Goal: Task Accomplishment & Management: Manage account settings

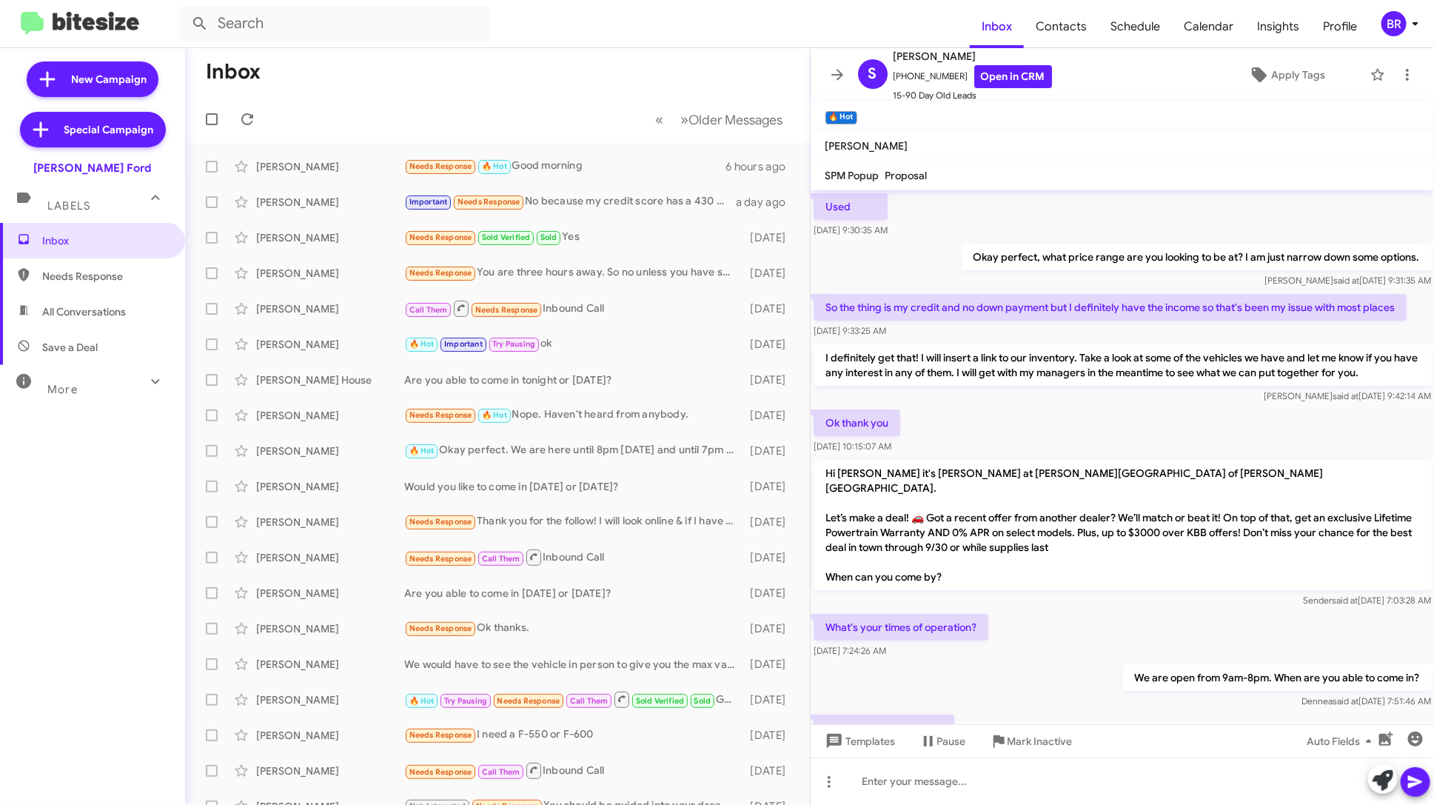
scroll to position [649, 0]
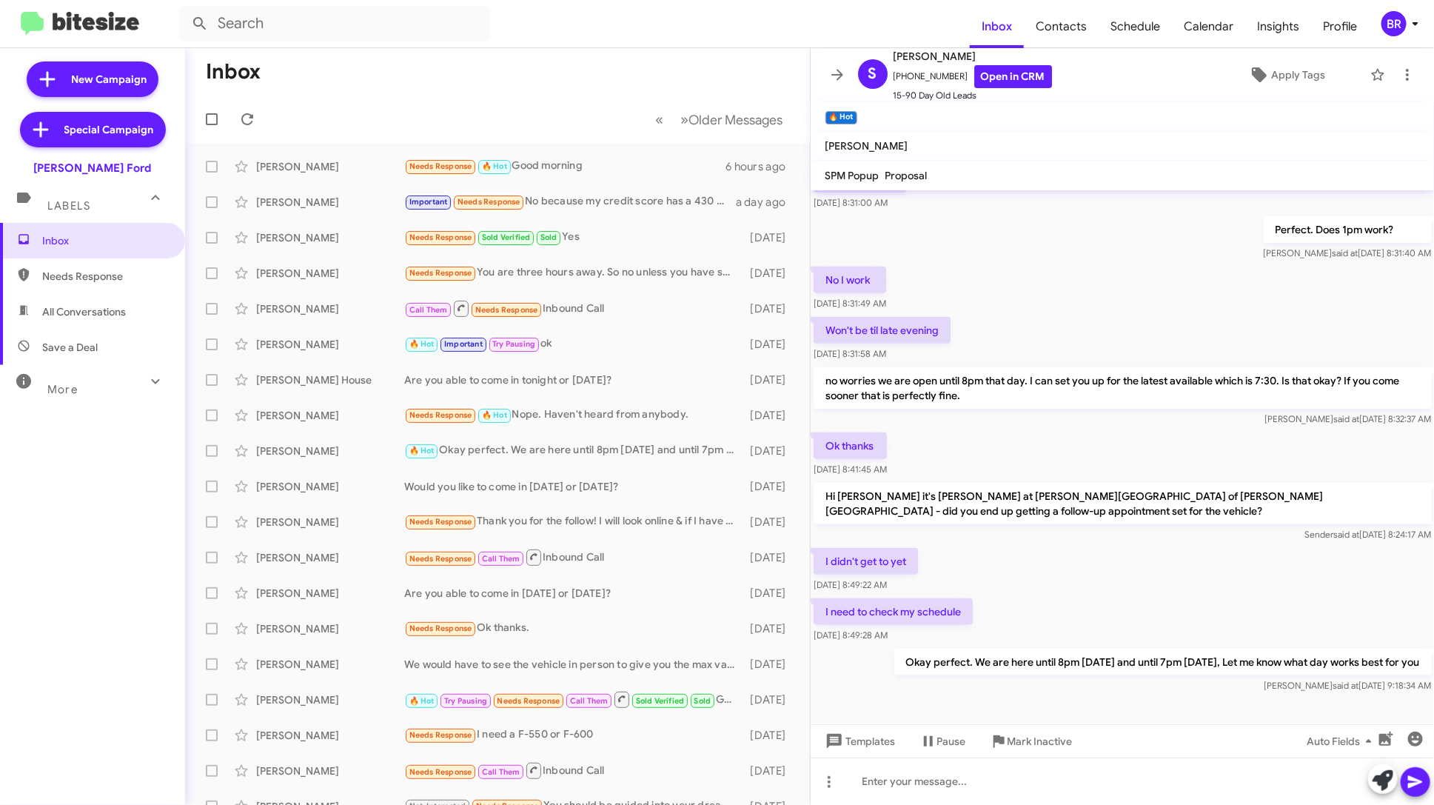
click at [1408, 20] on icon at bounding box center [1416, 24] width 18 height 18
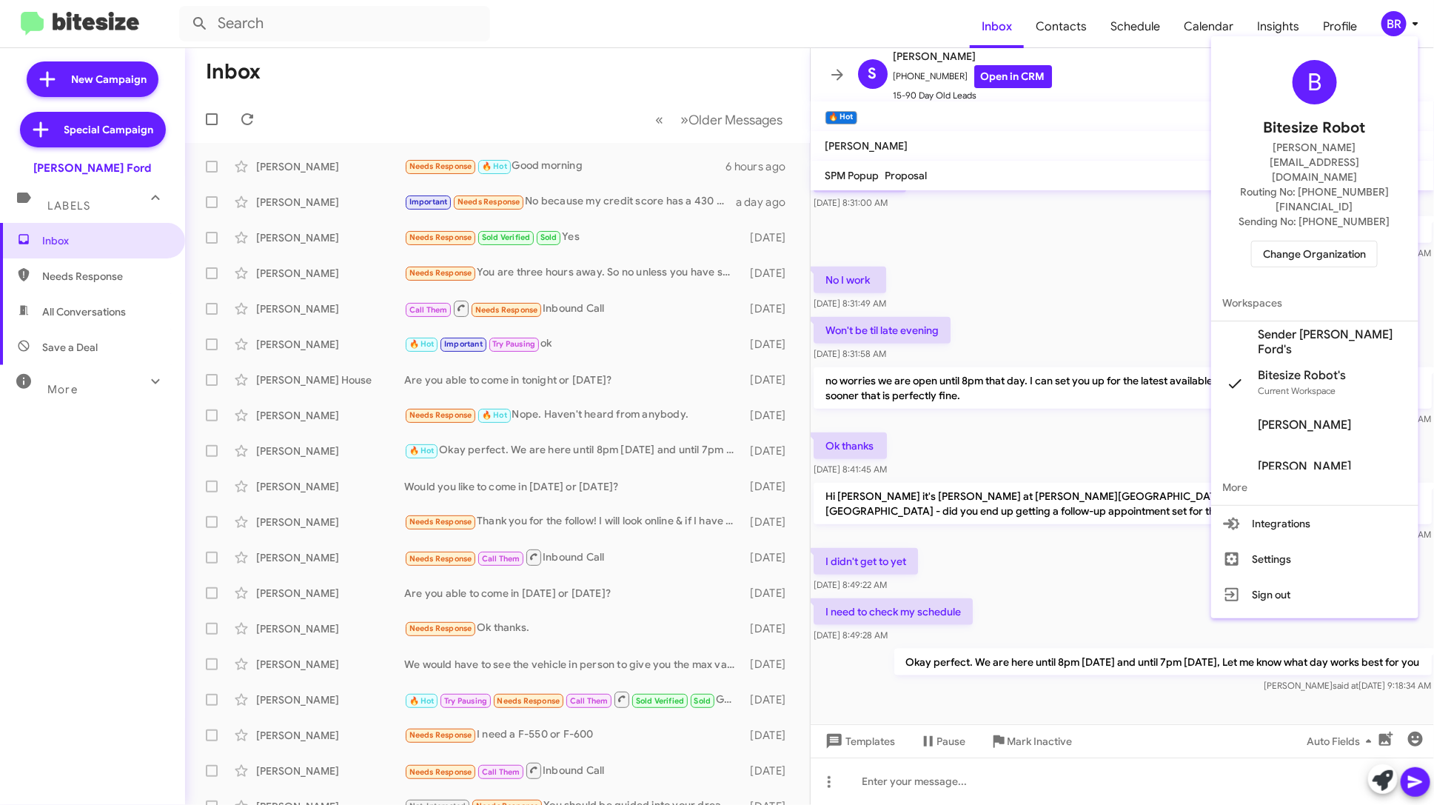
click at [1356, 241] on span "Change Organization" at bounding box center [1314, 253] width 103 height 25
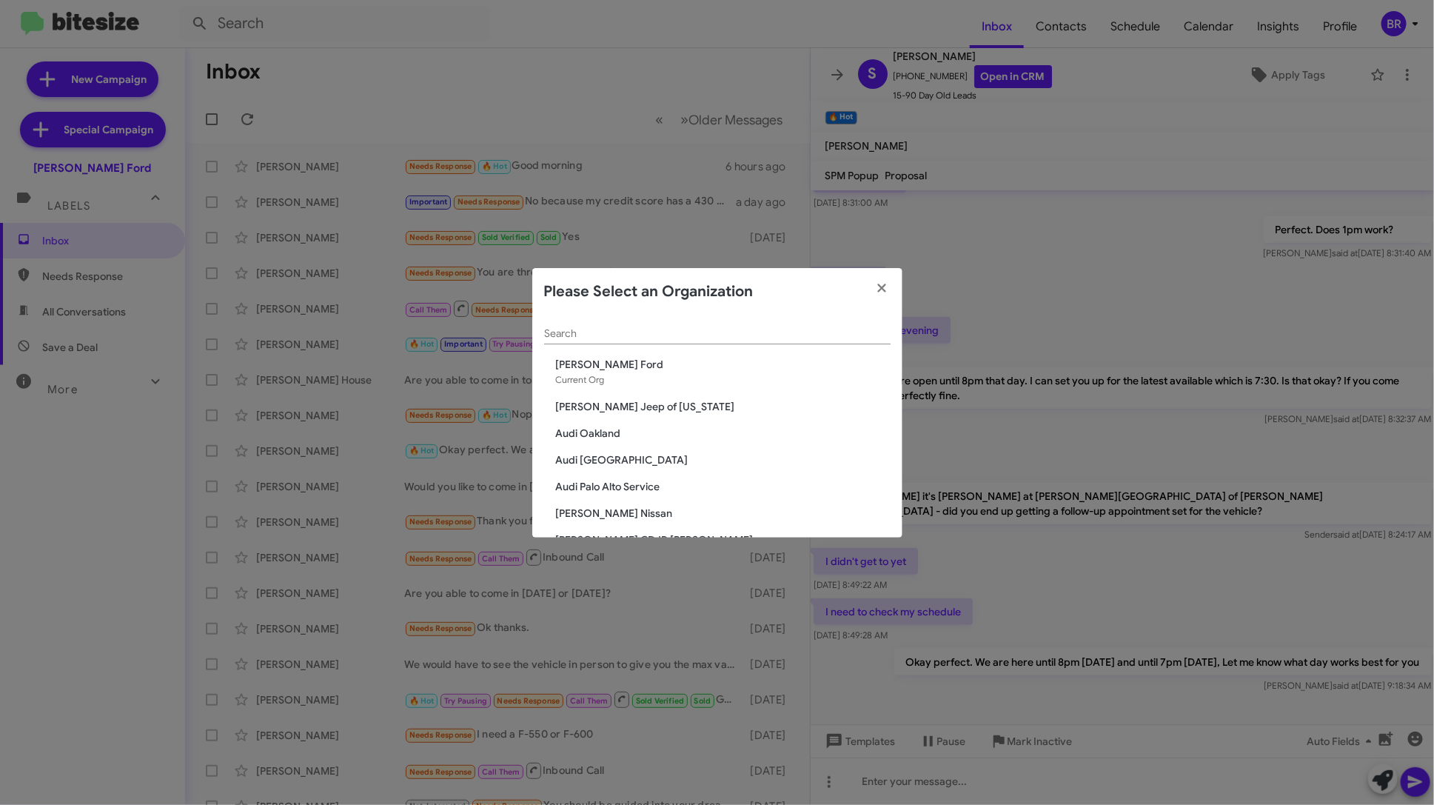
click at [640, 336] on input "Search" at bounding box center [717, 334] width 346 height 12
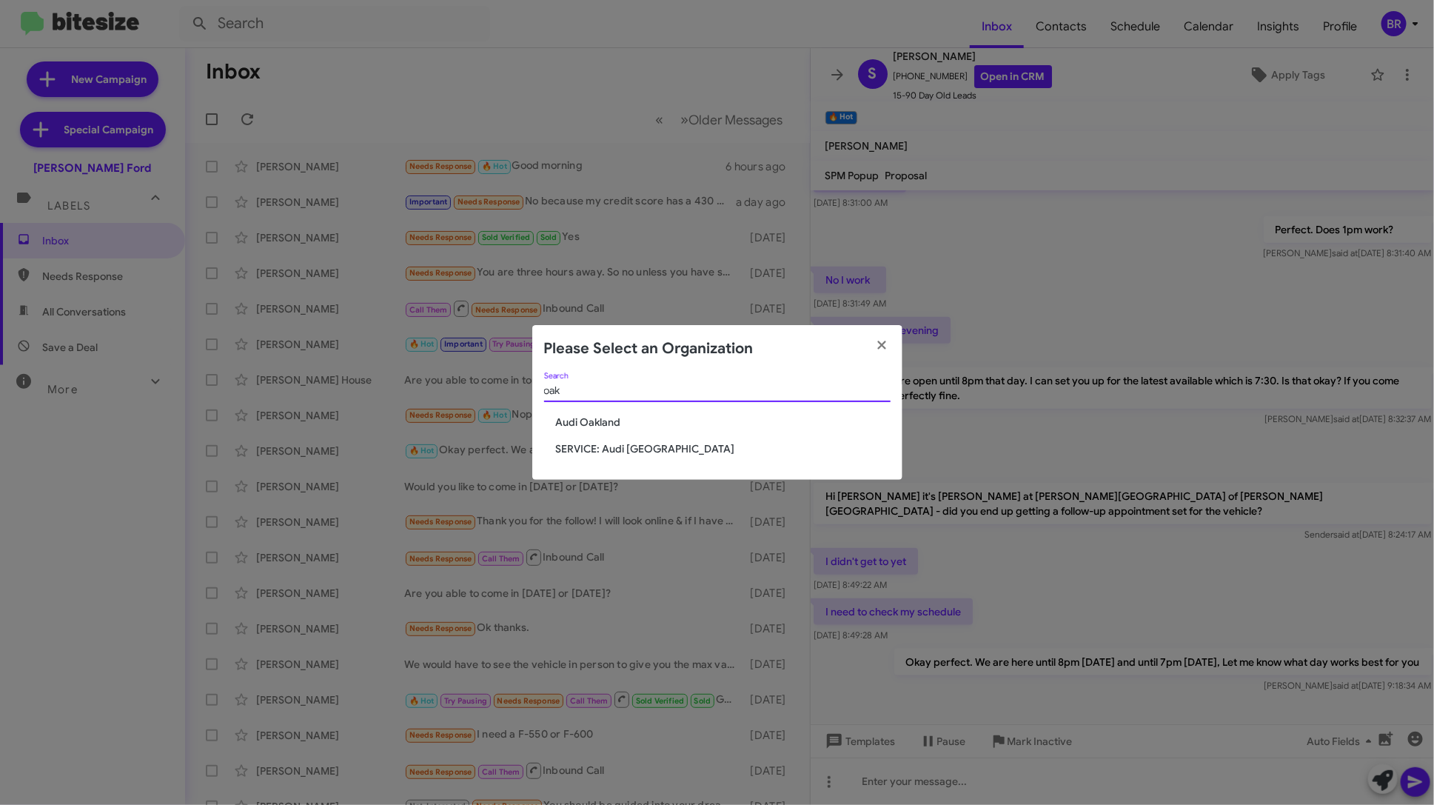
type input "oak"
click at [603, 426] on span "Audi Oakland" at bounding box center [723, 422] width 335 height 15
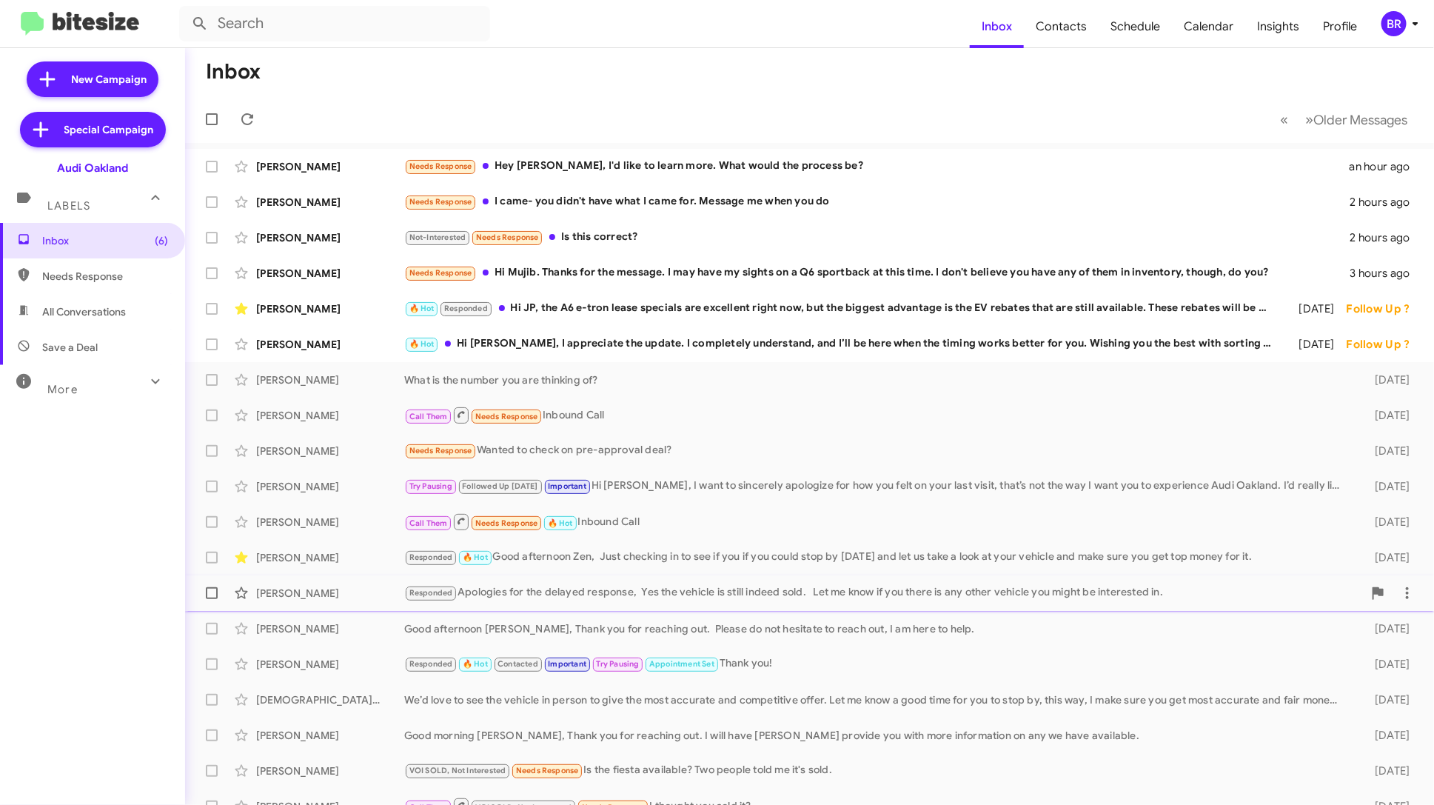
click at [637, 596] on div "Responded Apologies for the delayed response, Yes the vehicle is still indeed s…" at bounding box center [883, 592] width 959 height 17
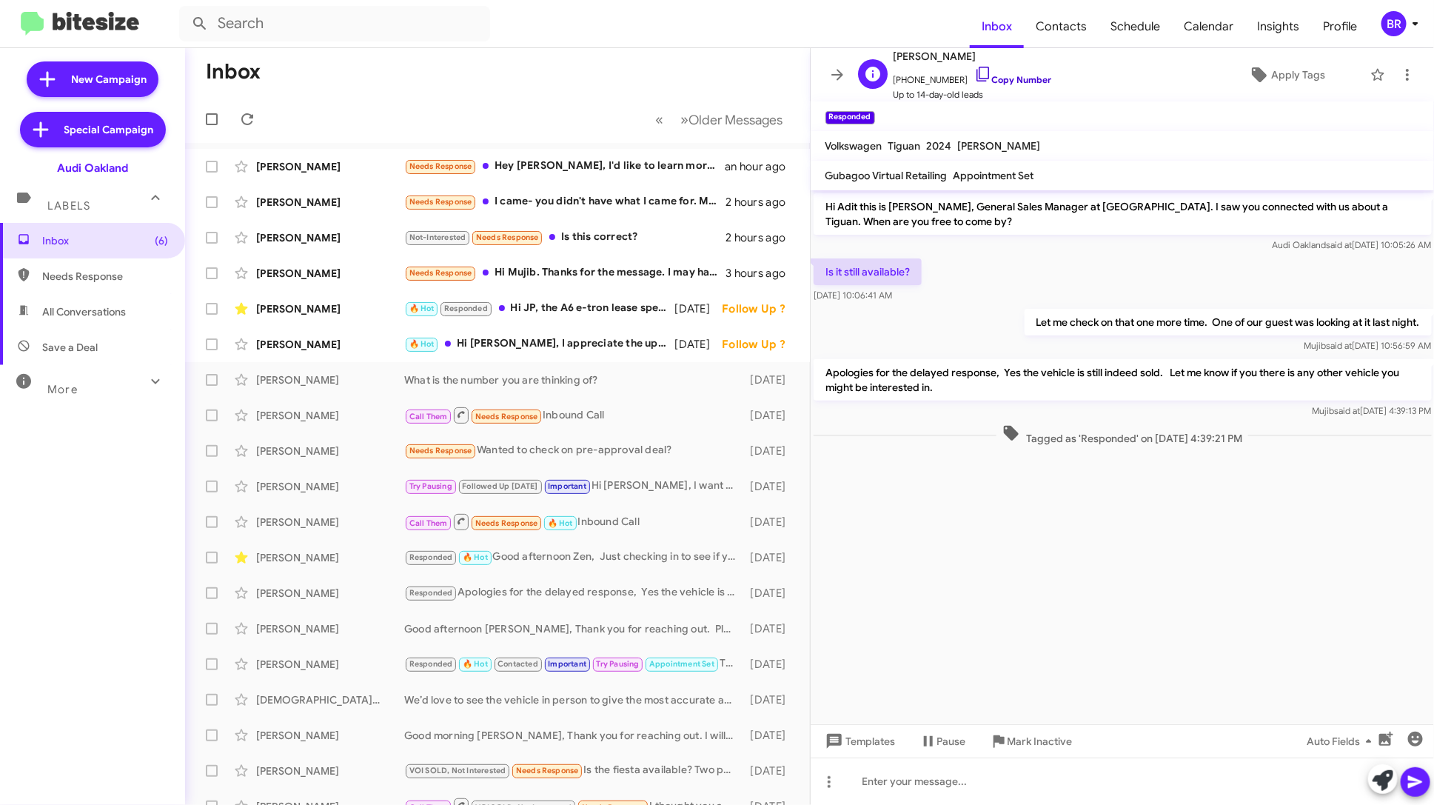
click at [1010, 79] on link "Copy Number" at bounding box center [1013, 79] width 78 height 11
click at [76, 377] on div "More" at bounding box center [78, 382] width 132 height 27
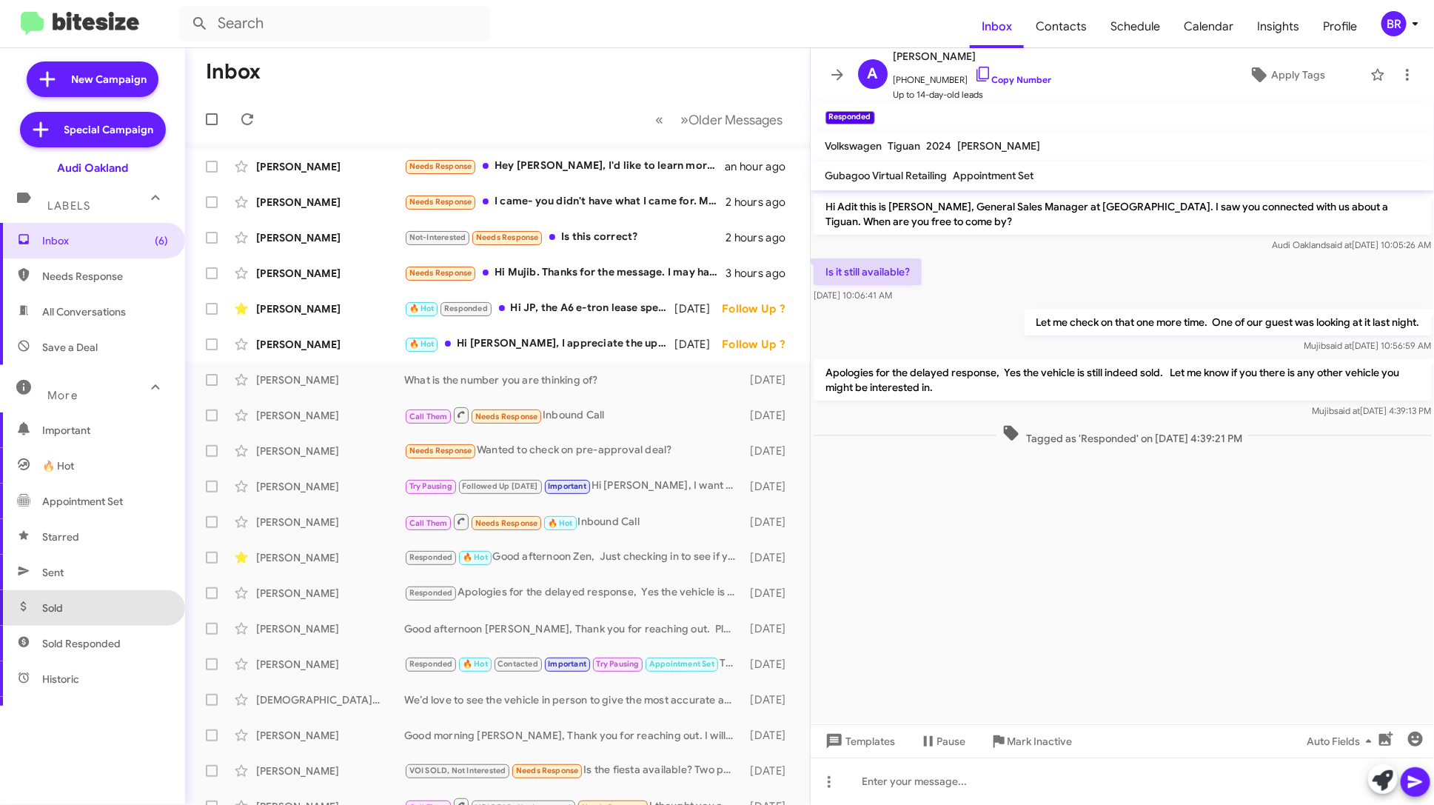
click at [96, 603] on span "Sold" at bounding box center [92, 608] width 185 height 36
type input "in:sold"
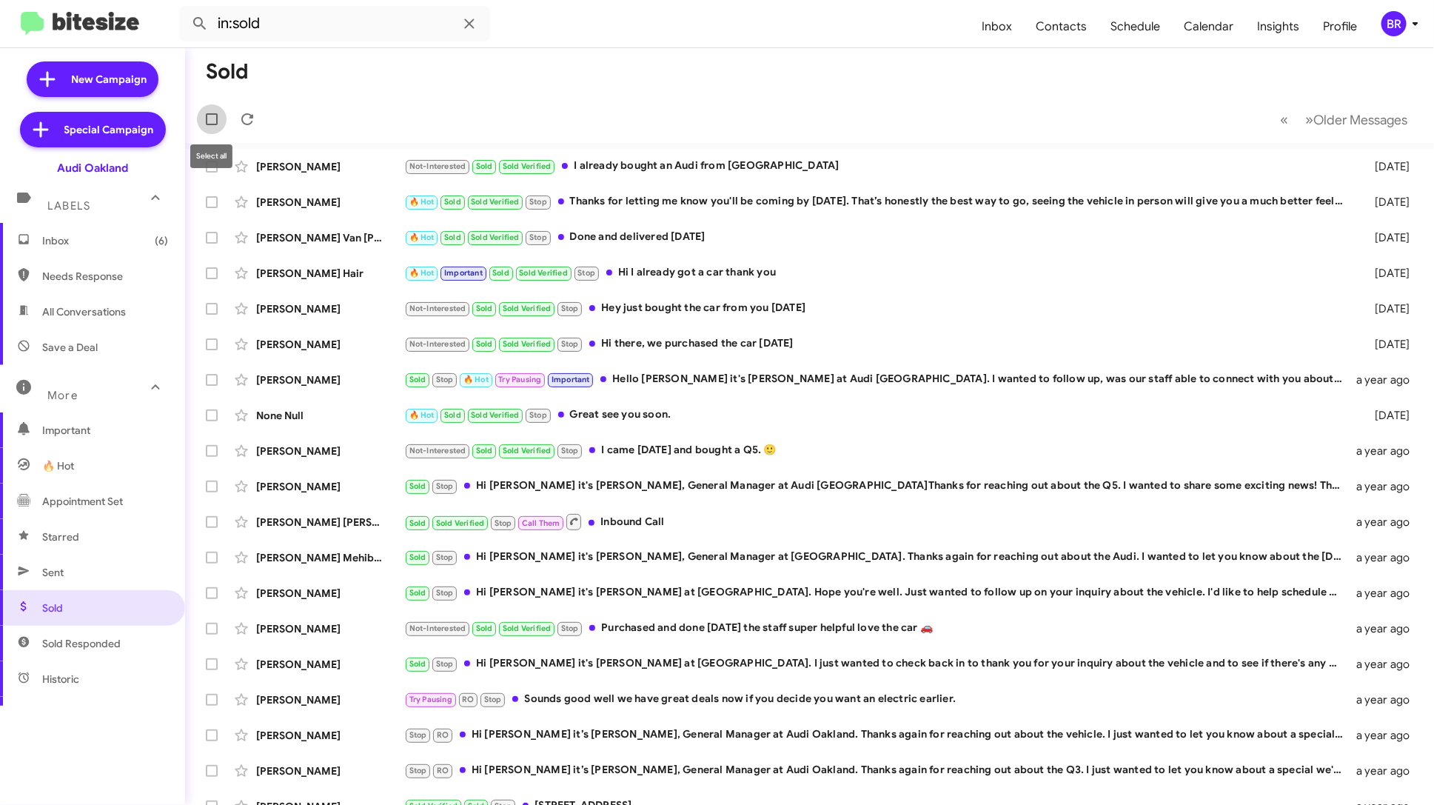
click at [210, 120] on span at bounding box center [212, 119] width 12 height 12
click at [211, 125] on input "checkbox" at bounding box center [211, 125] width 1 height 1
checkbox input "true"
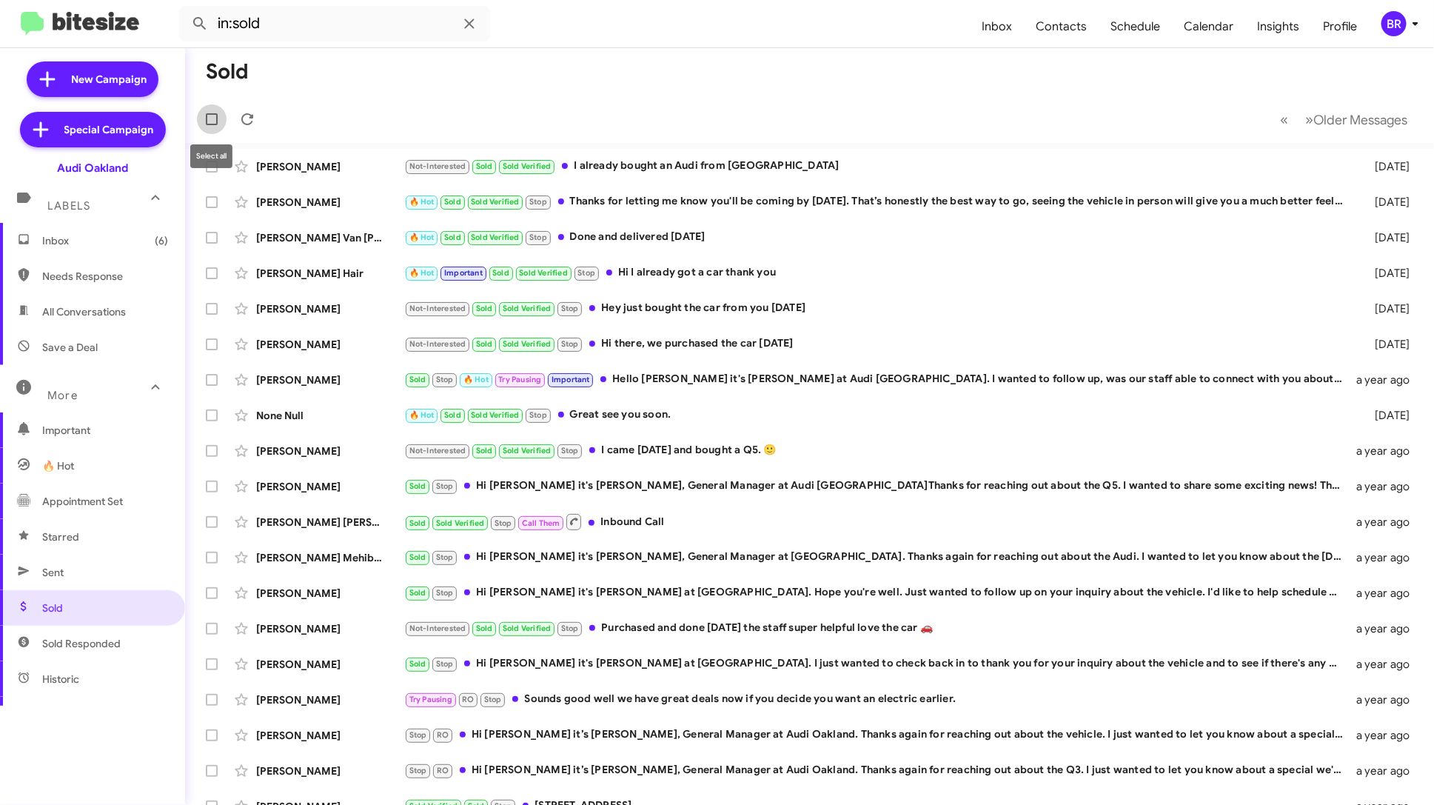
checkbox input "true"
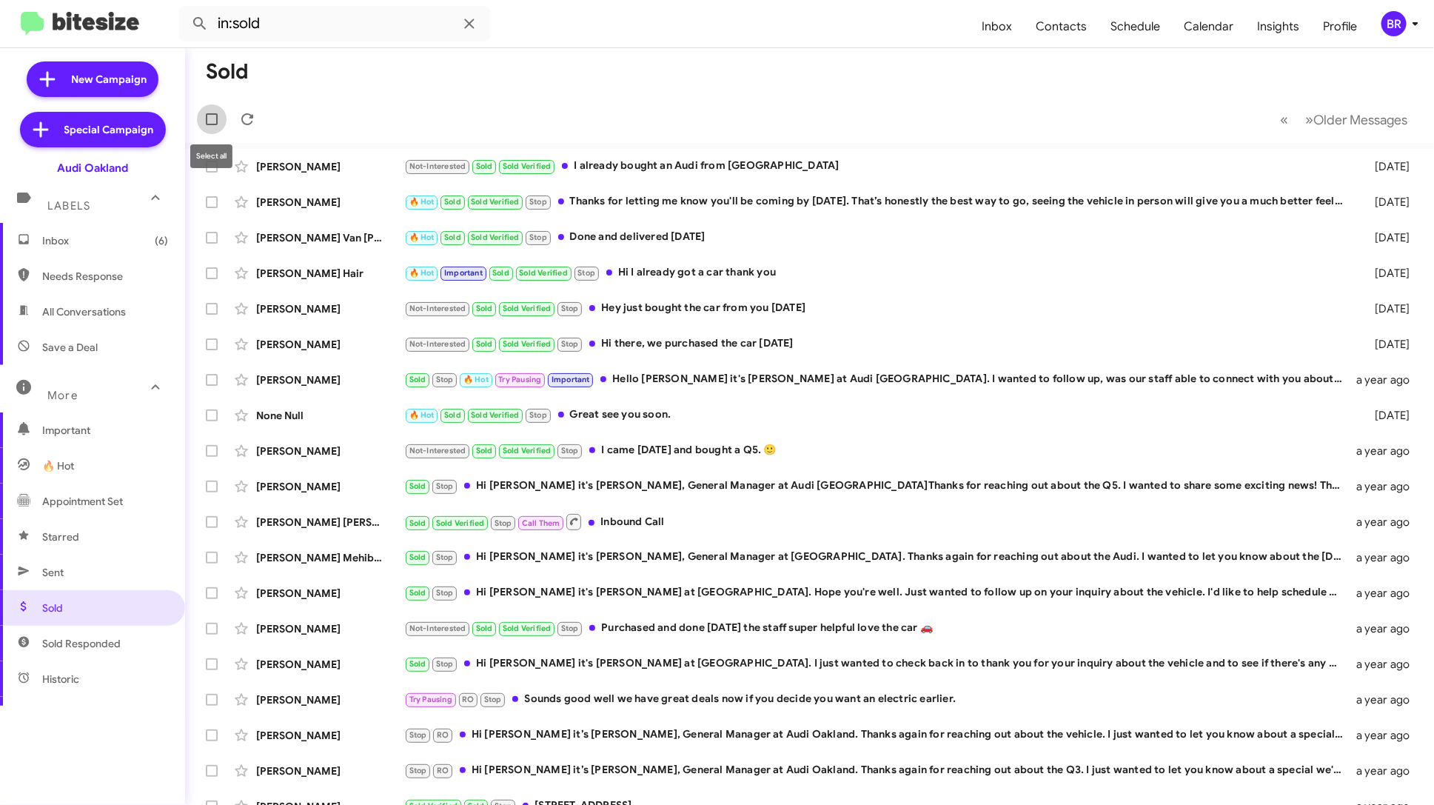
checkbox input "true"
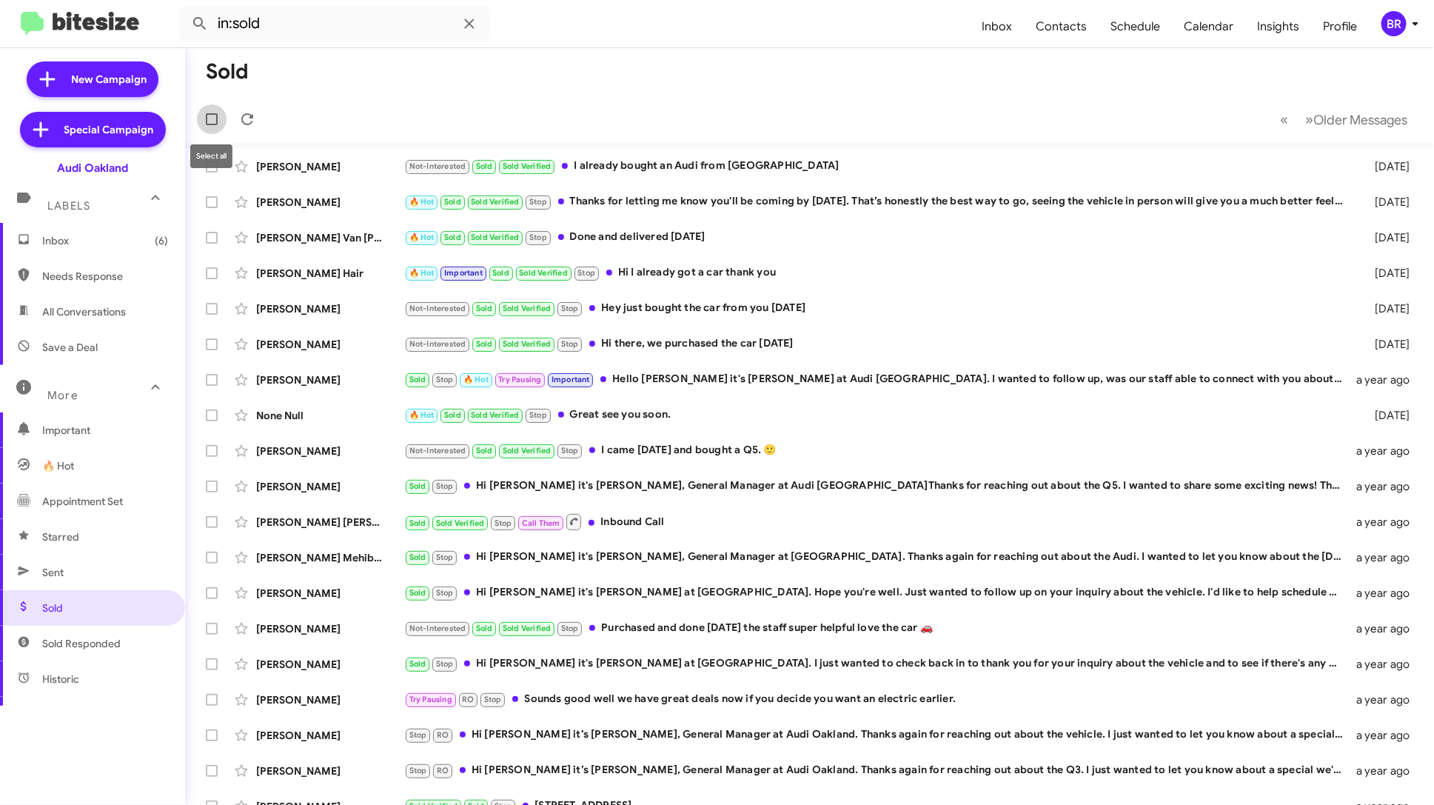
checkbox input "true"
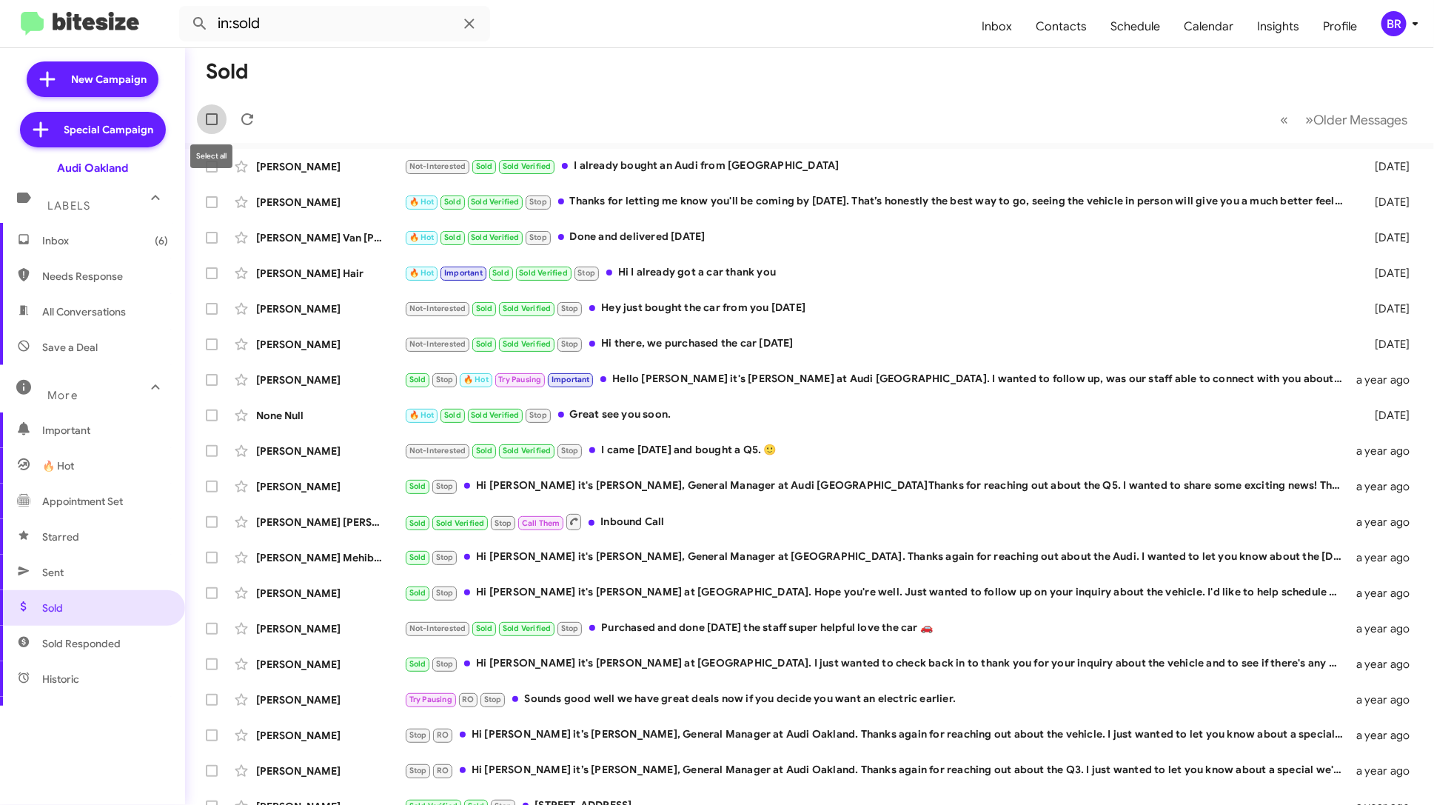
checkbox input "true"
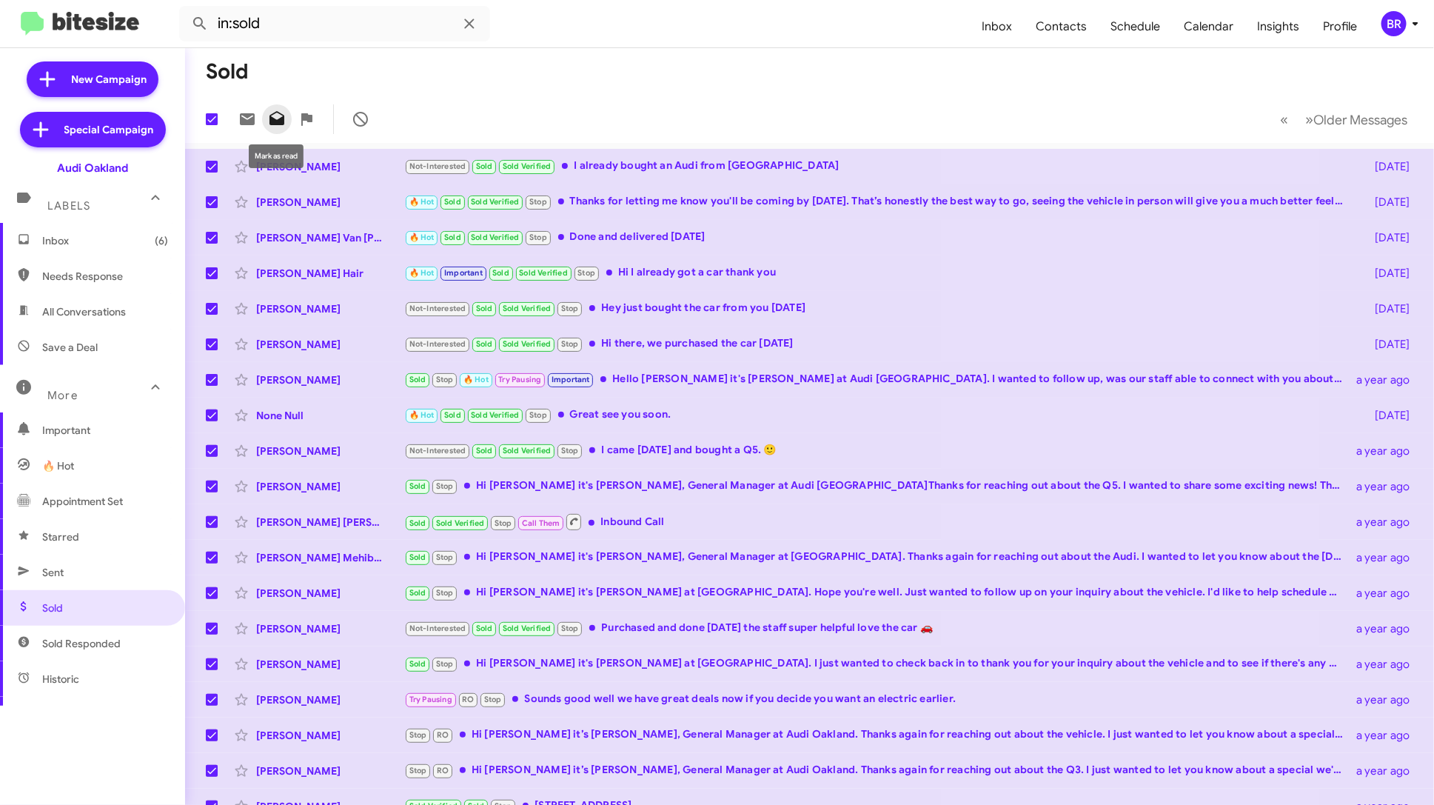
click at [272, 116] on icon at bounding box center [277, 119] width 18 height 18
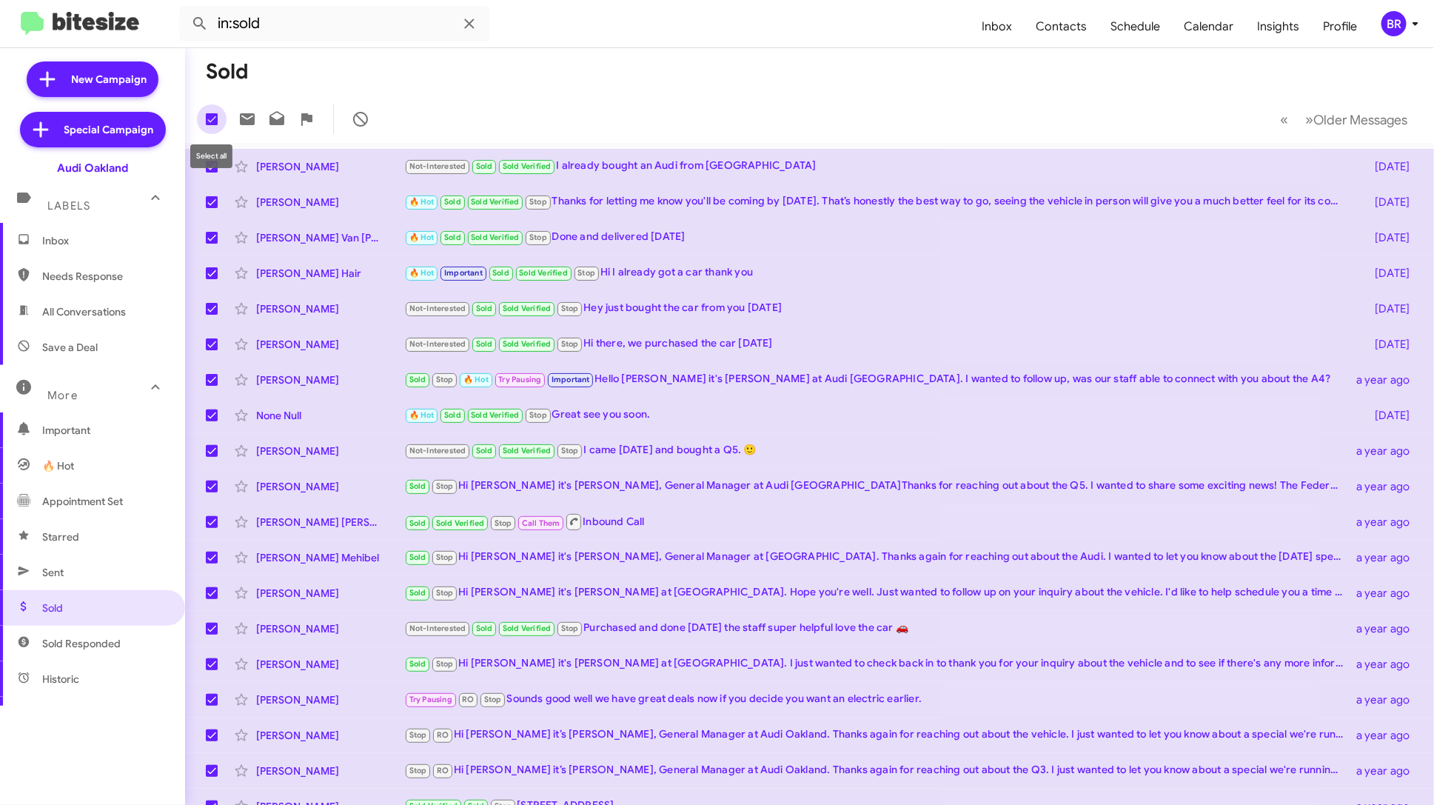
click at [207, 122] on span at bounding box center [212, 119] width 12 height 12
click at [211, 125] on input "checkbox" at bounding box center [211, 125] width 1 height 1
checkbox input "false"
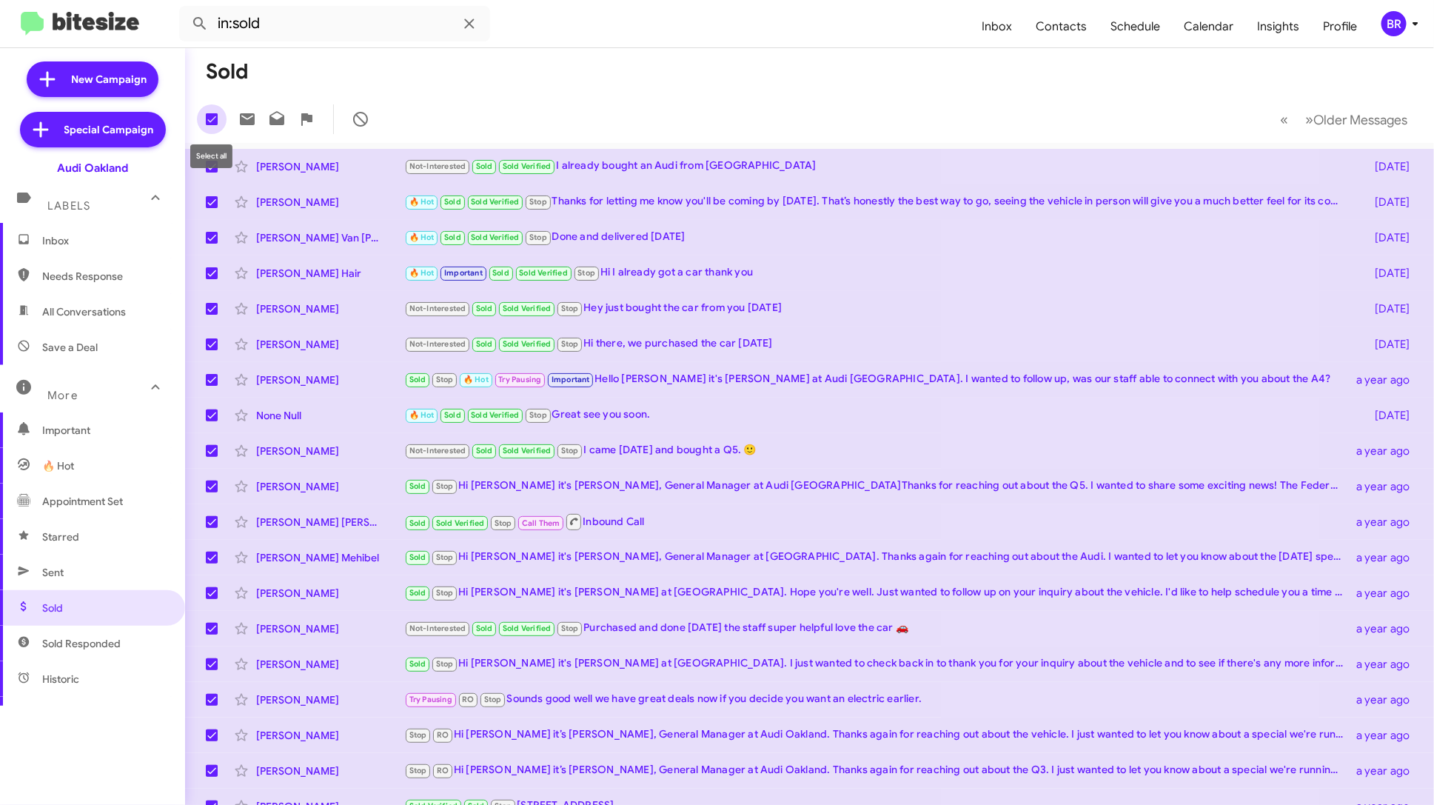
checkbox input "false"
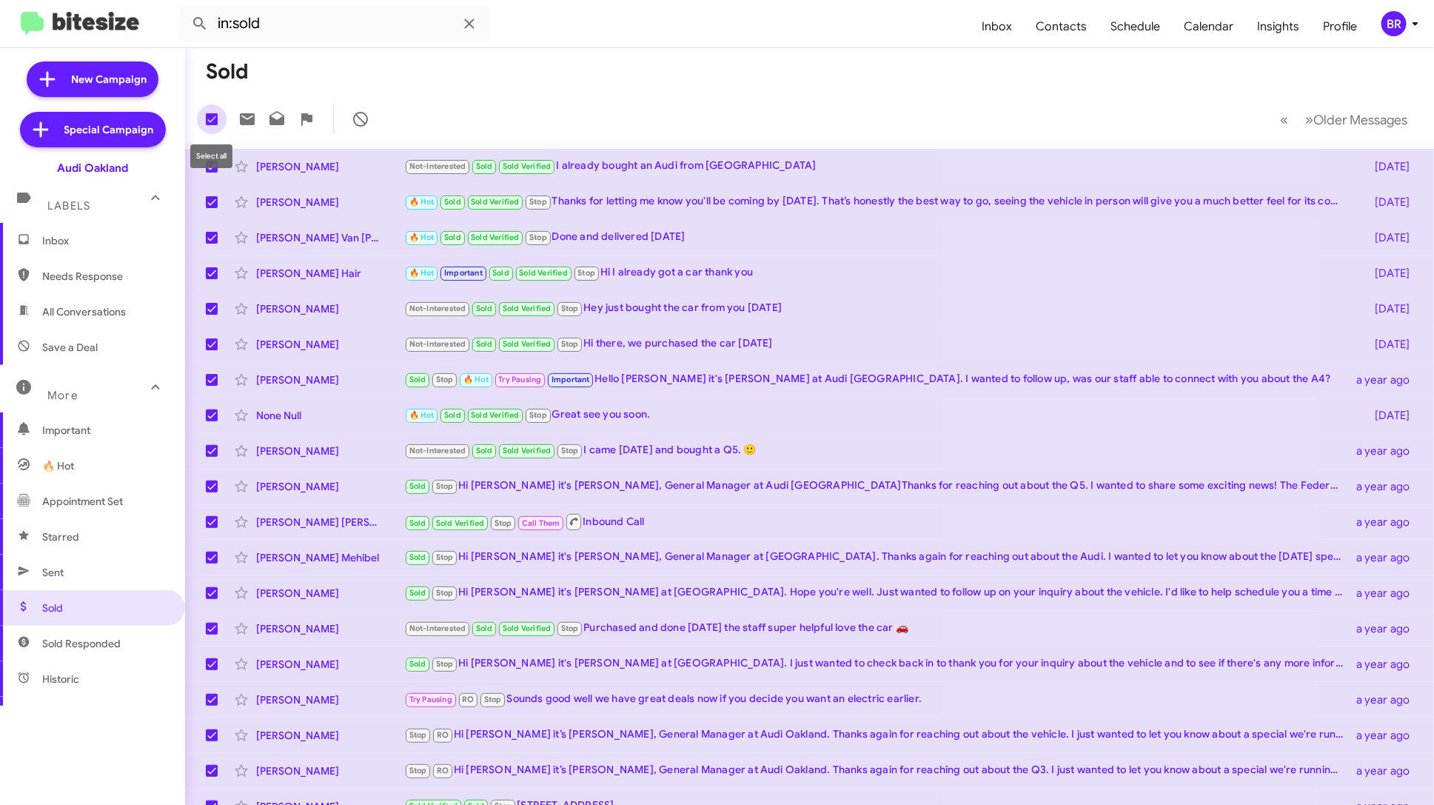
checkbox input "false"
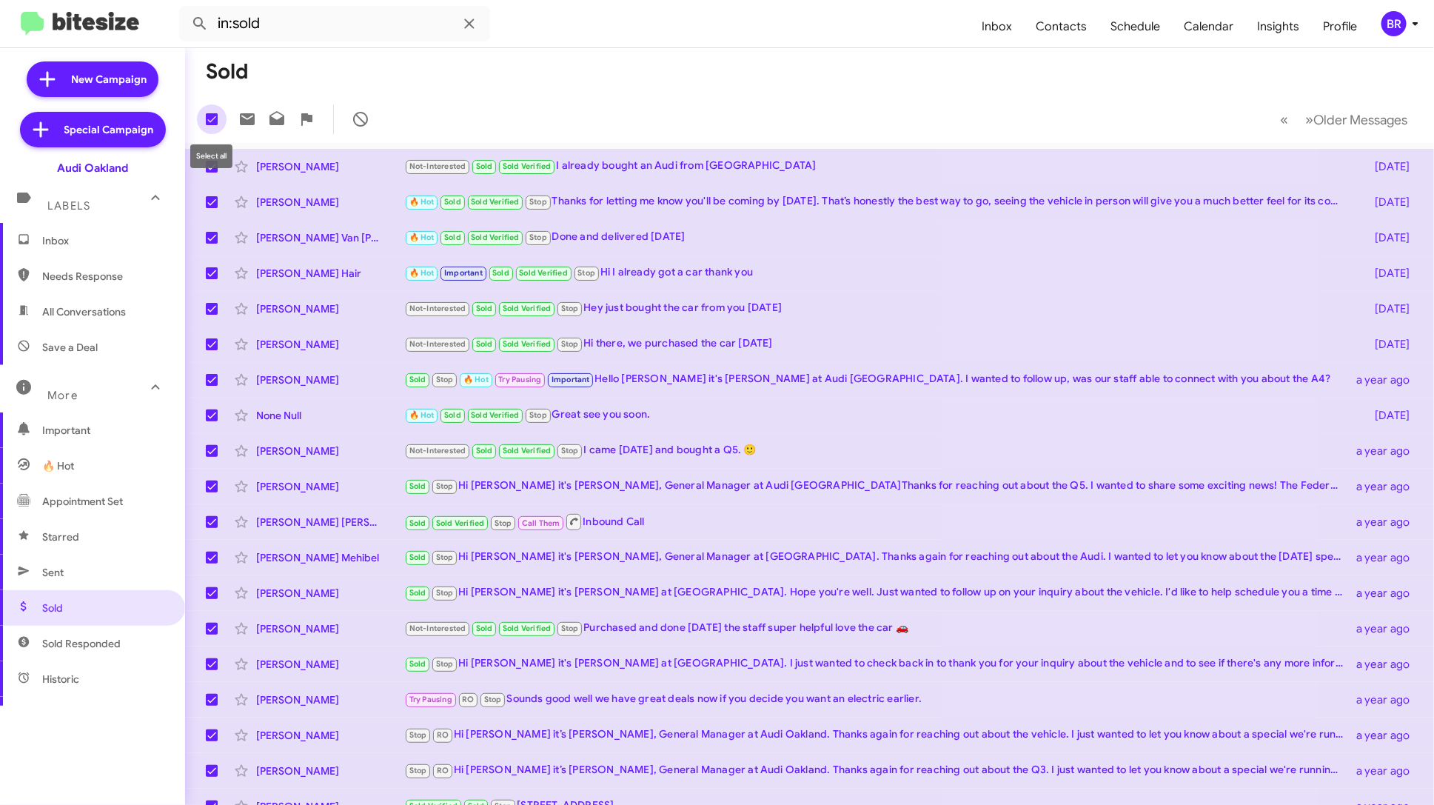
checkbox input "false"
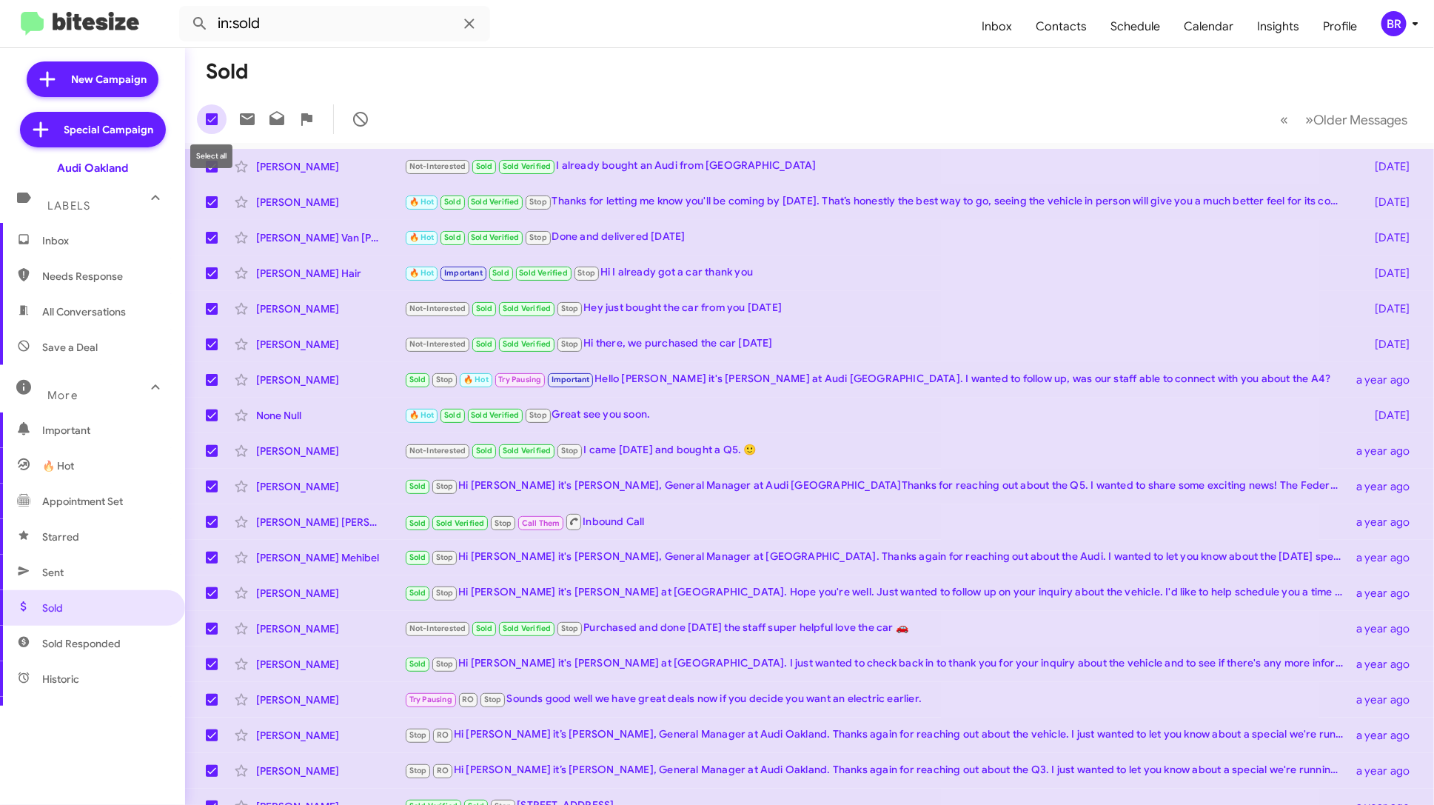
checkbox input "false"
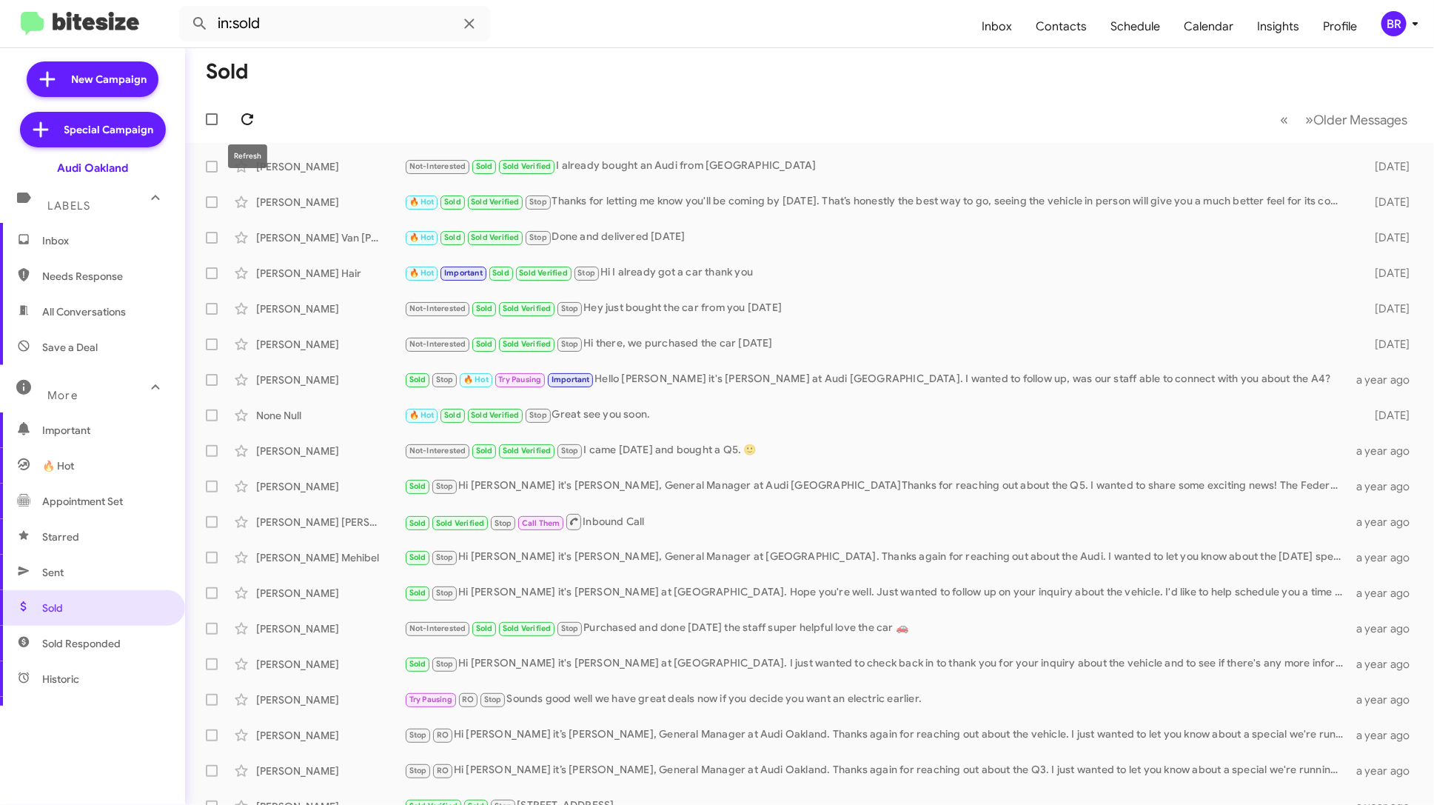
click at [247, 117] on icon at bounding box center [247, 119] width 18 height 18
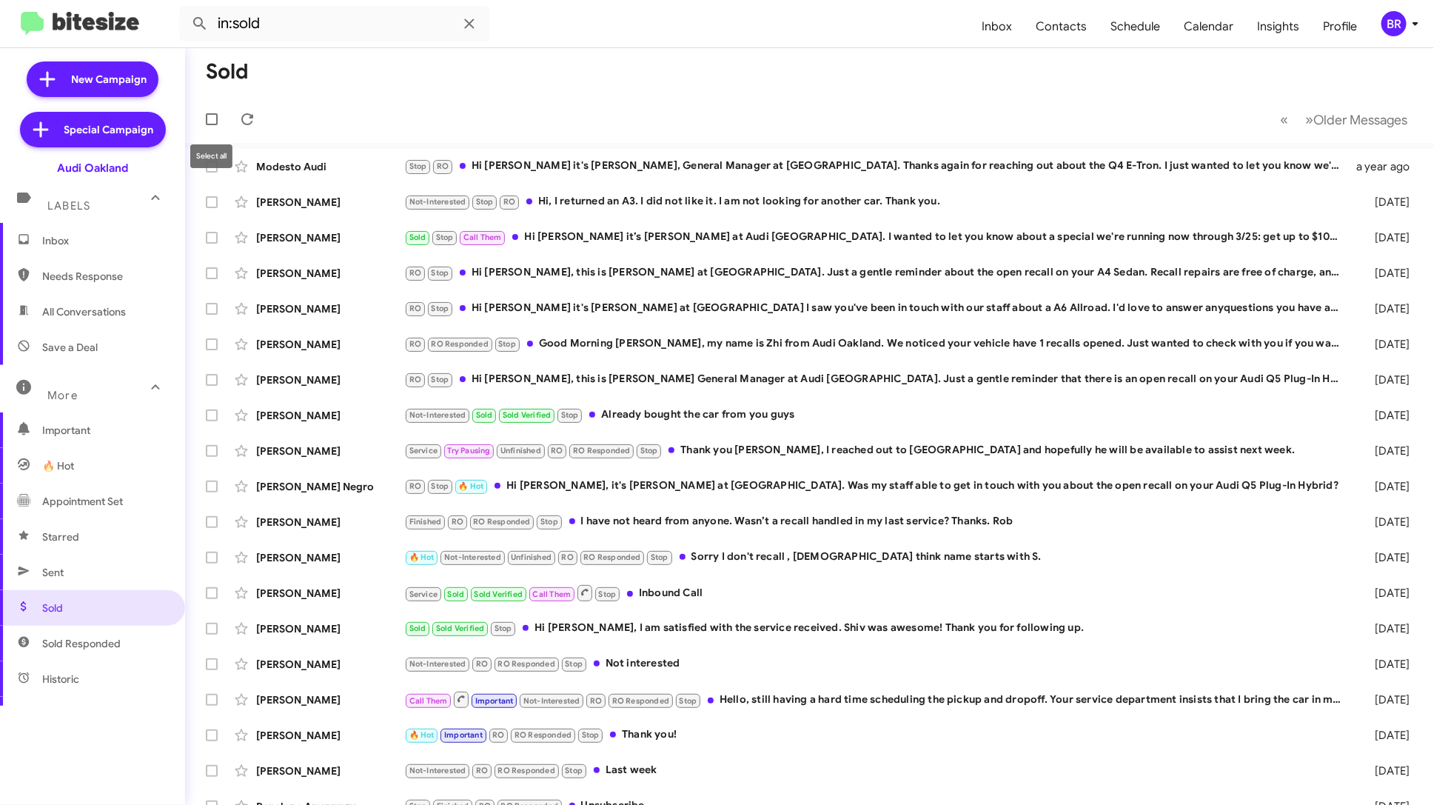
click at [210, 122] on span at bounding box center [212, 119] width 12 height 12
click at [211, 125] on input "checkbox" at bounding box center [211, 125] width 1 height 1
checkbox input "true"
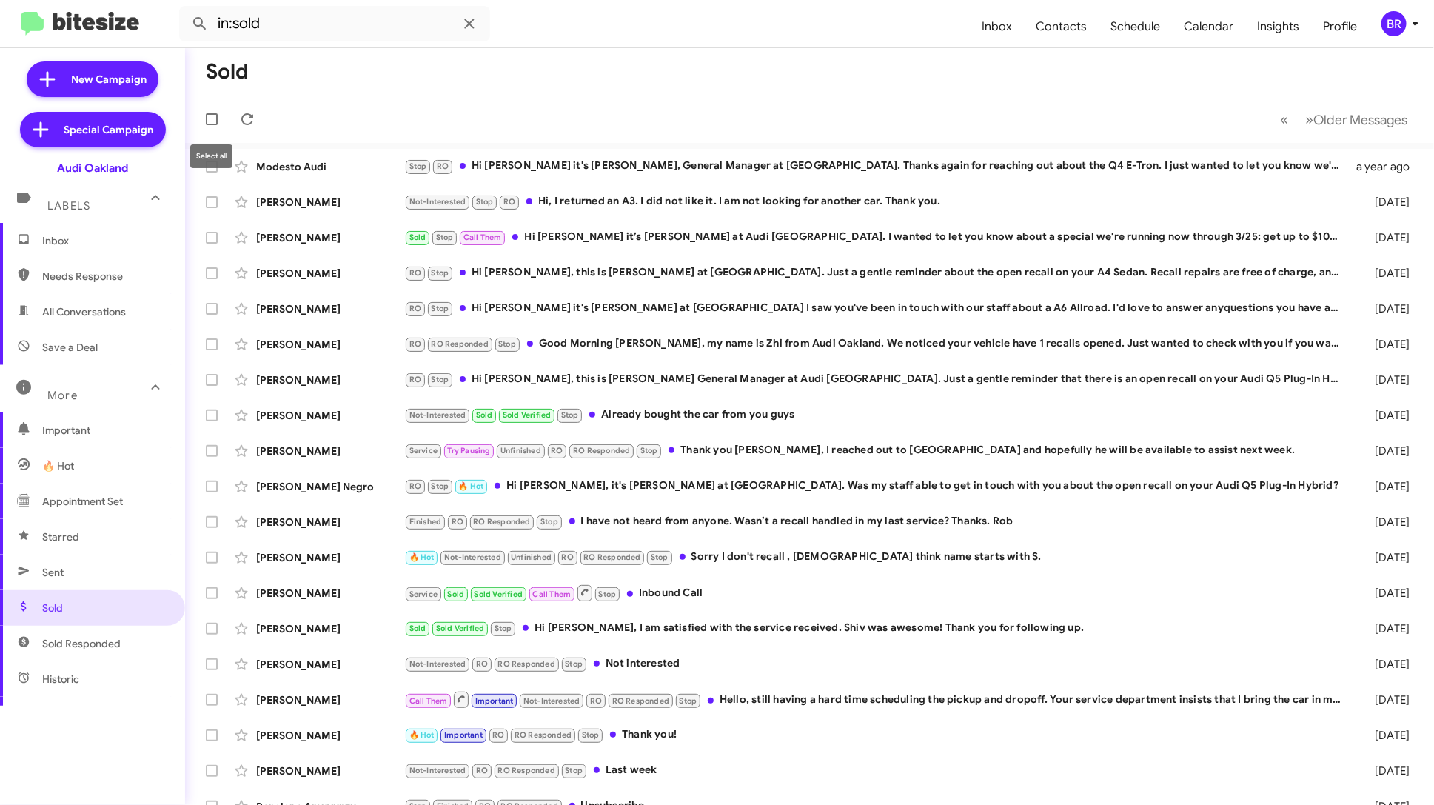
checkbox input "true"
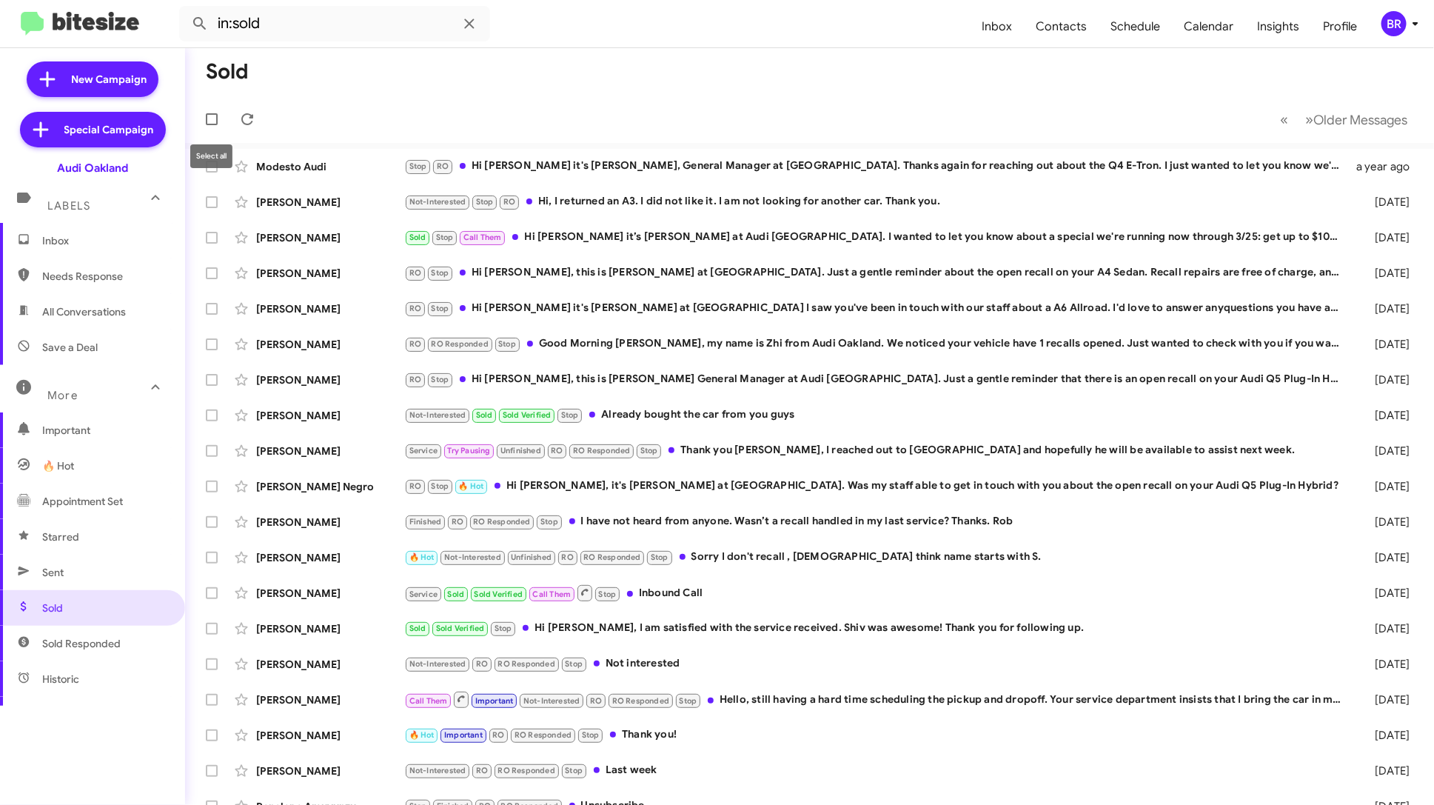
checkbox input "true"
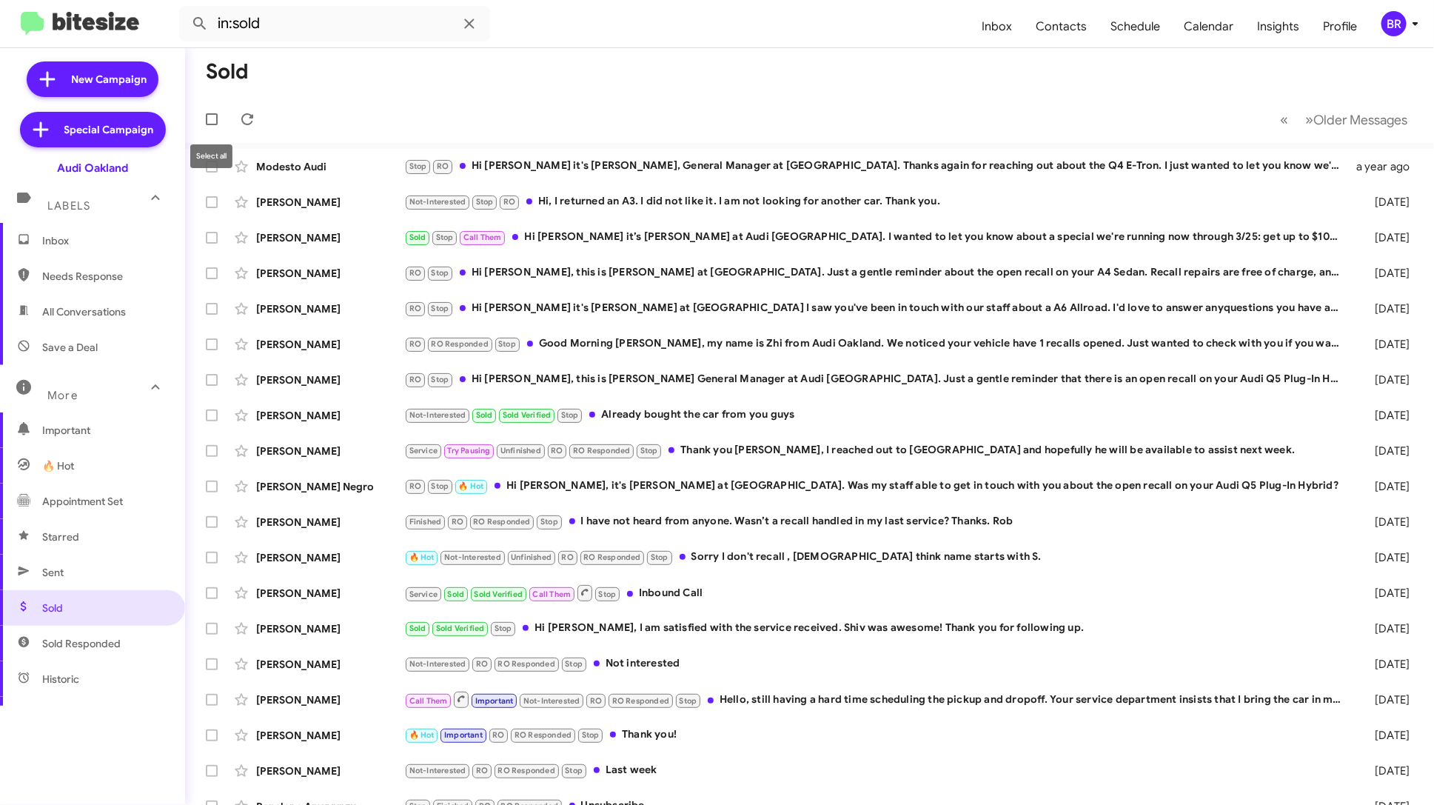
checkbox input "true"
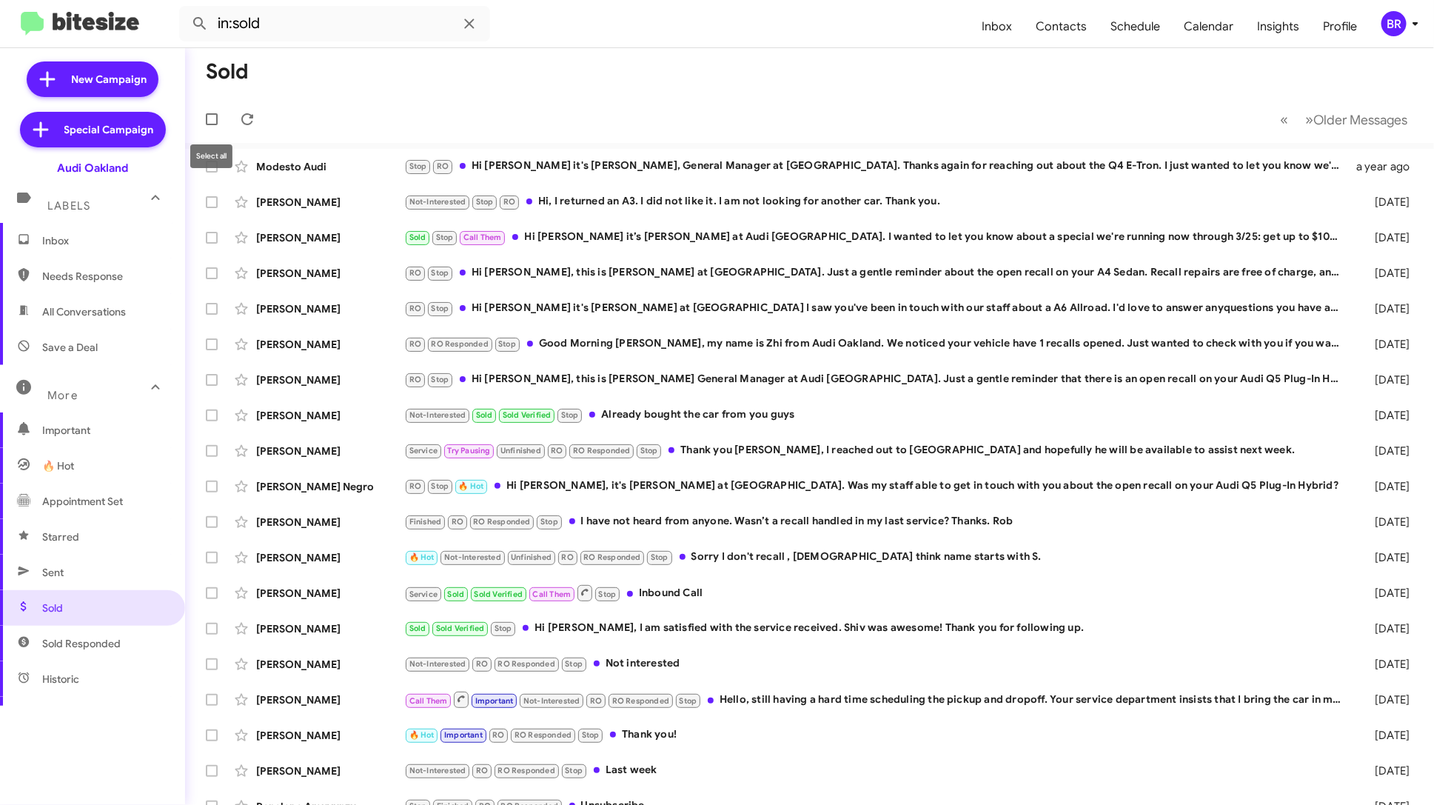
checkbox input "true"
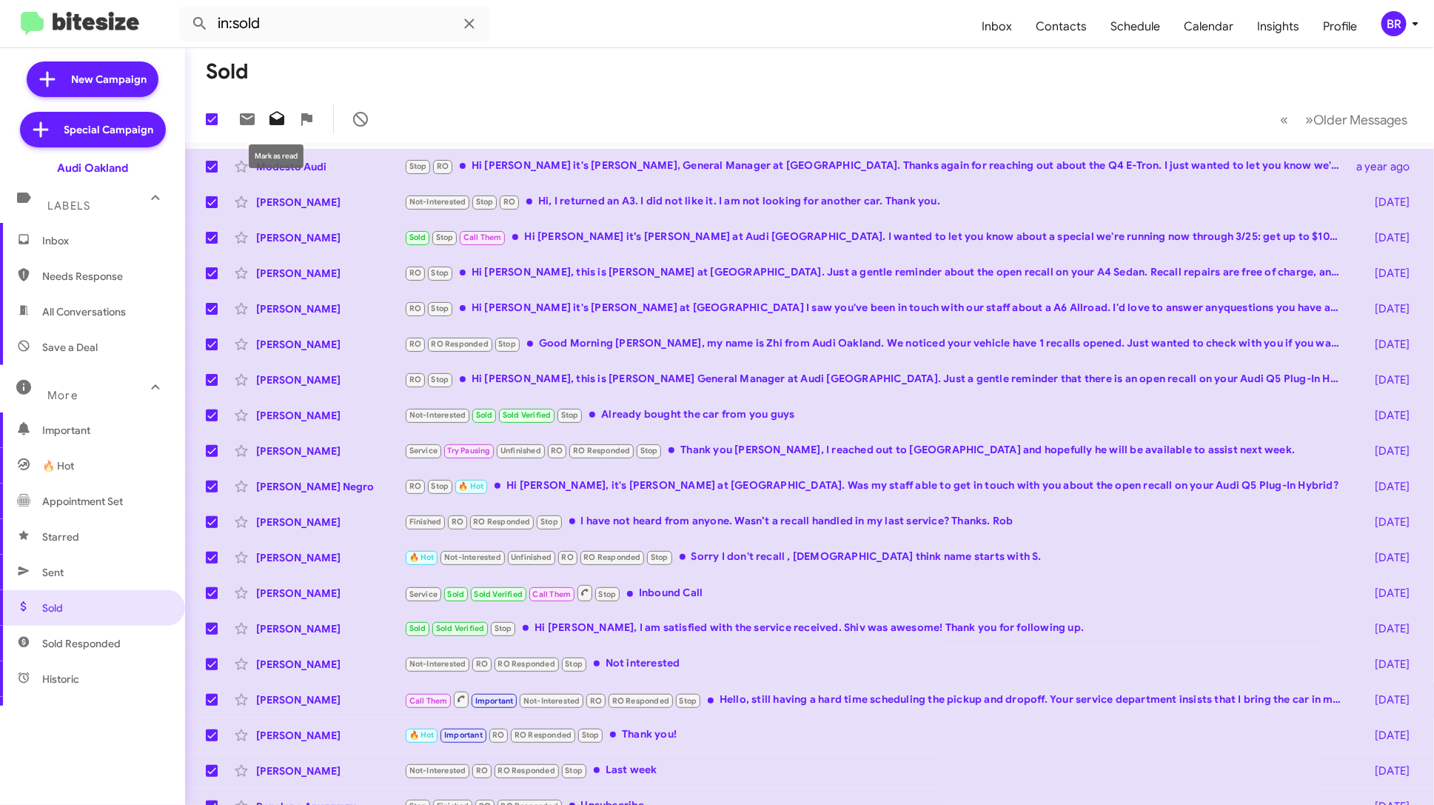
click at [270, 121] on icon at bounding box center [276, 118] width 15 height 14
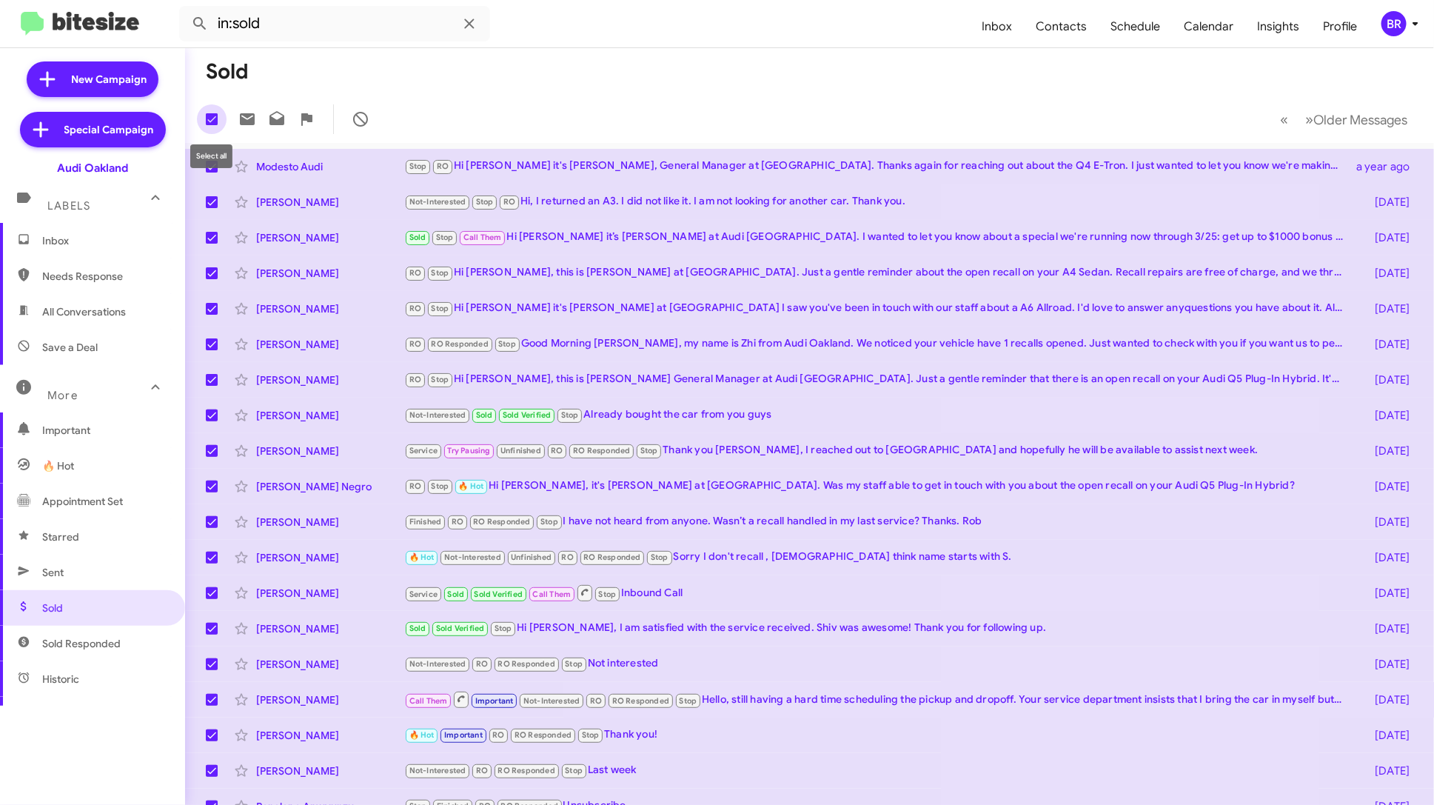
click at [215, 114] on span at bounding box center [212, 119] width 12 height 12
click at [212, 125] on input "checkbox" at bounding box center [211, 125] width 1 height 1
checkbox input "false"
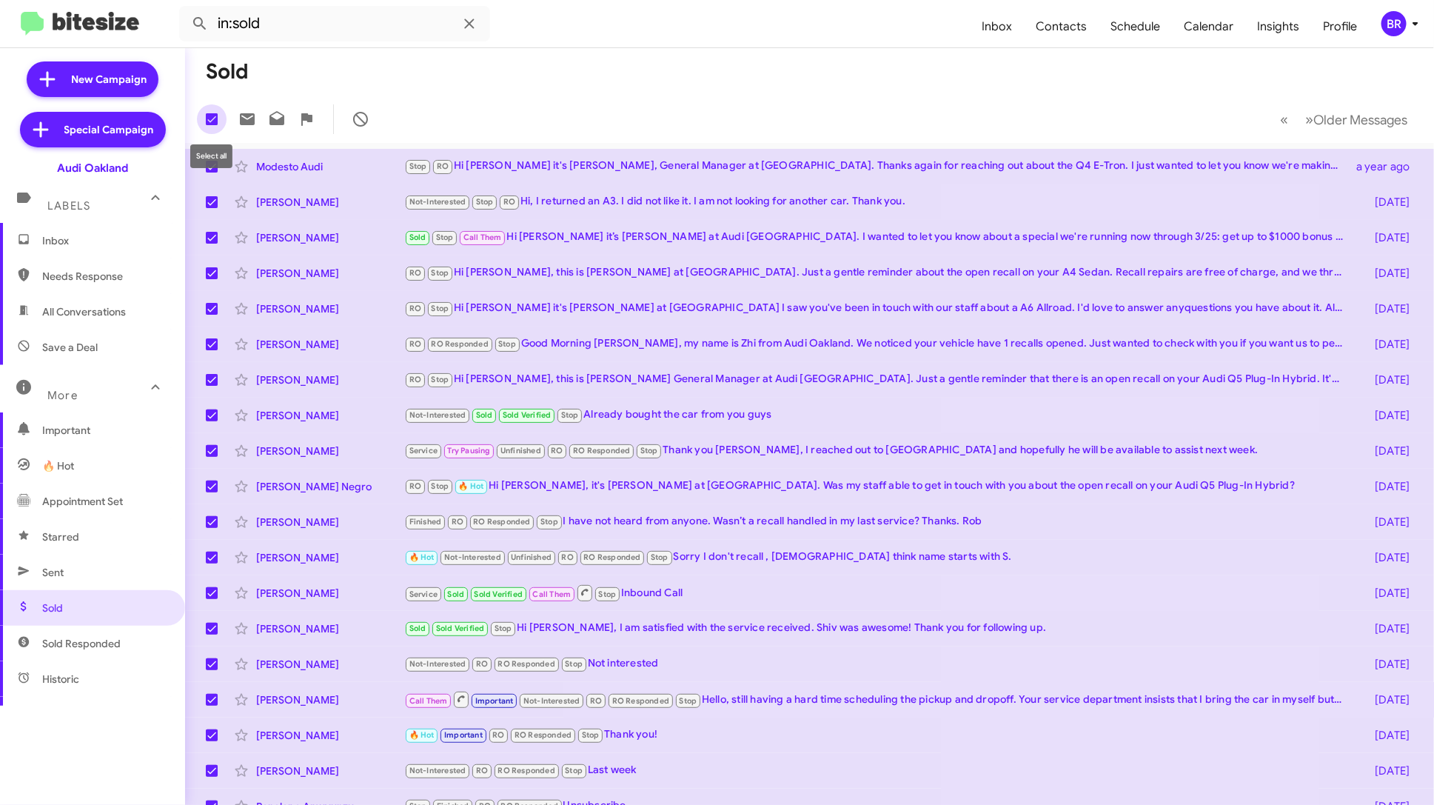
checkbox input "false"
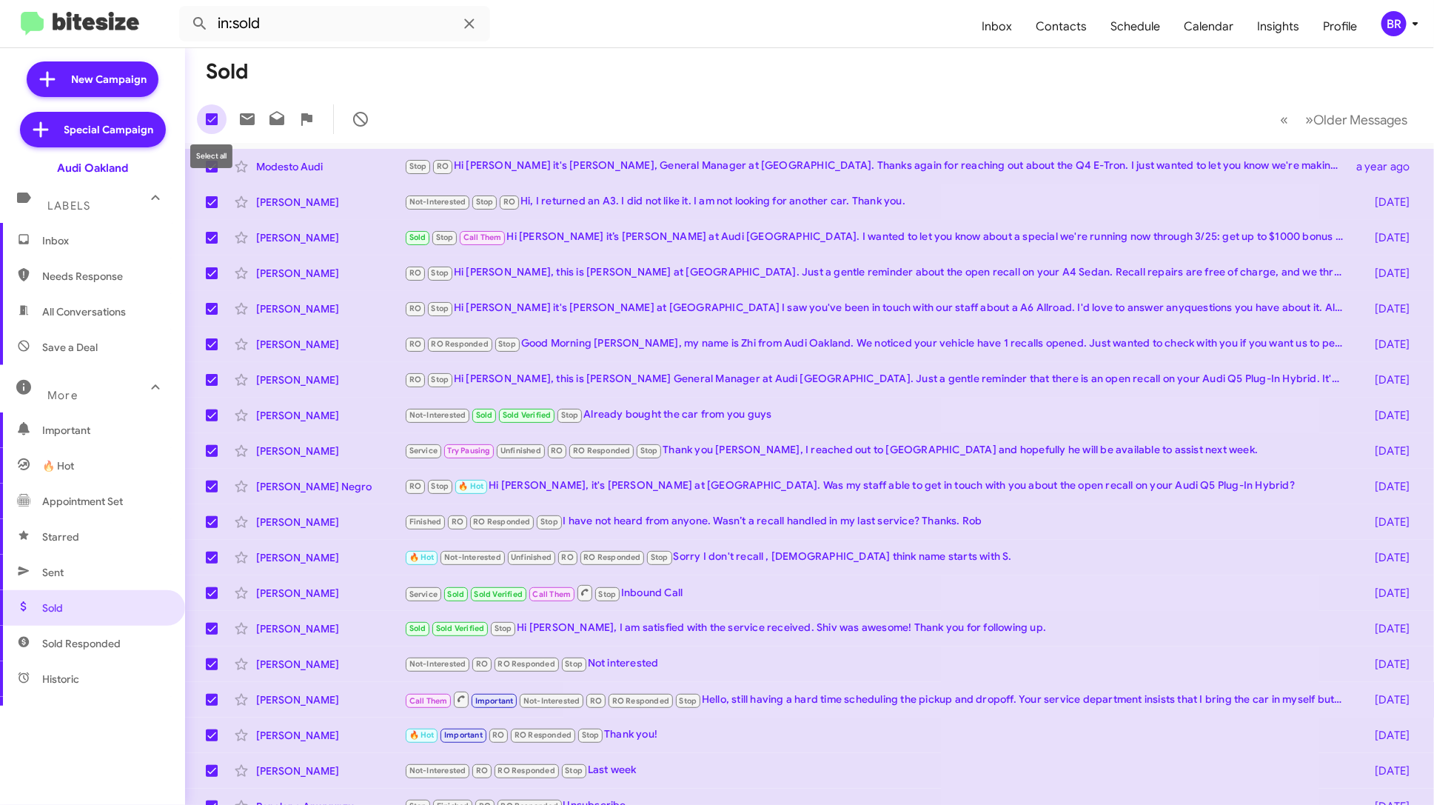
checkbox input "false"
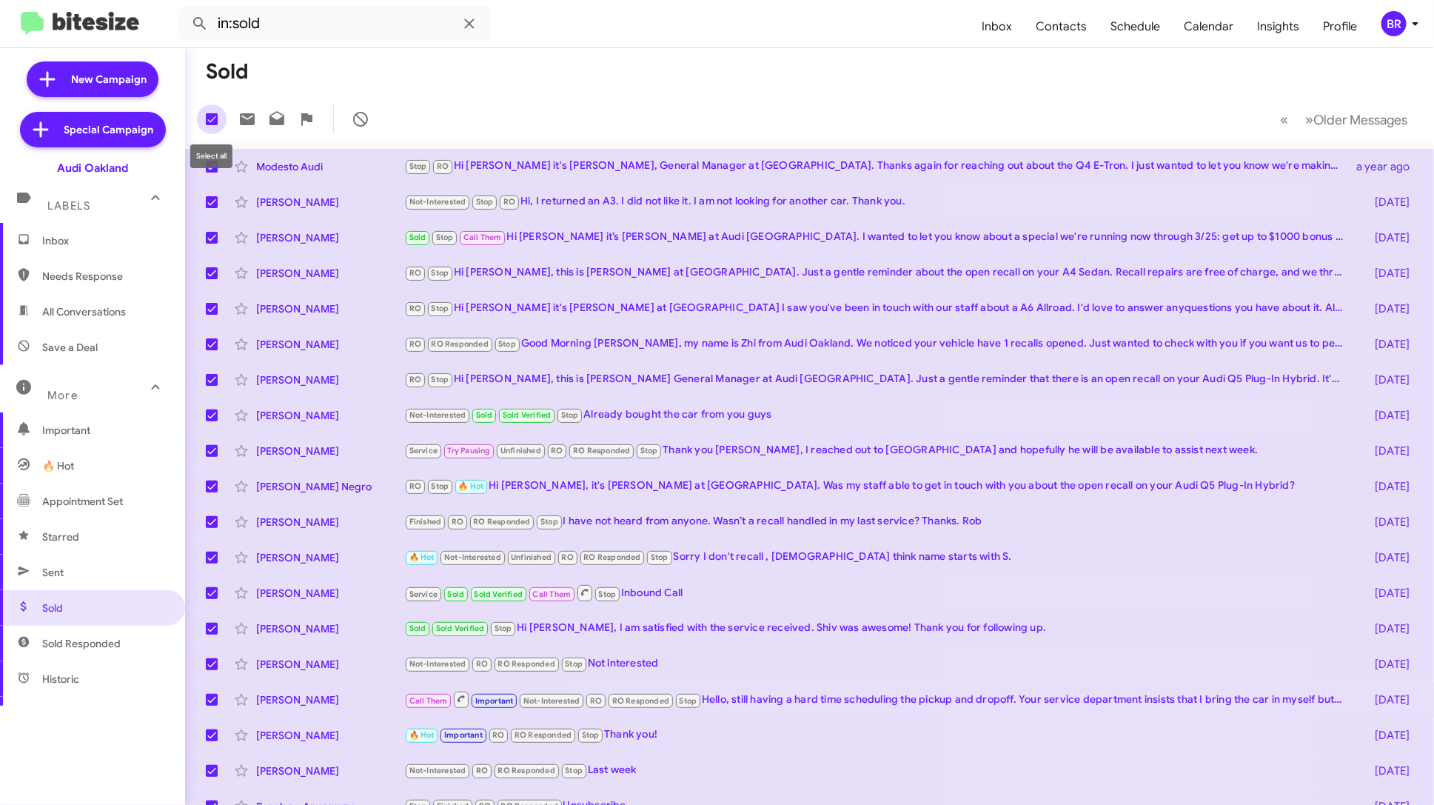
checkbox input "false"
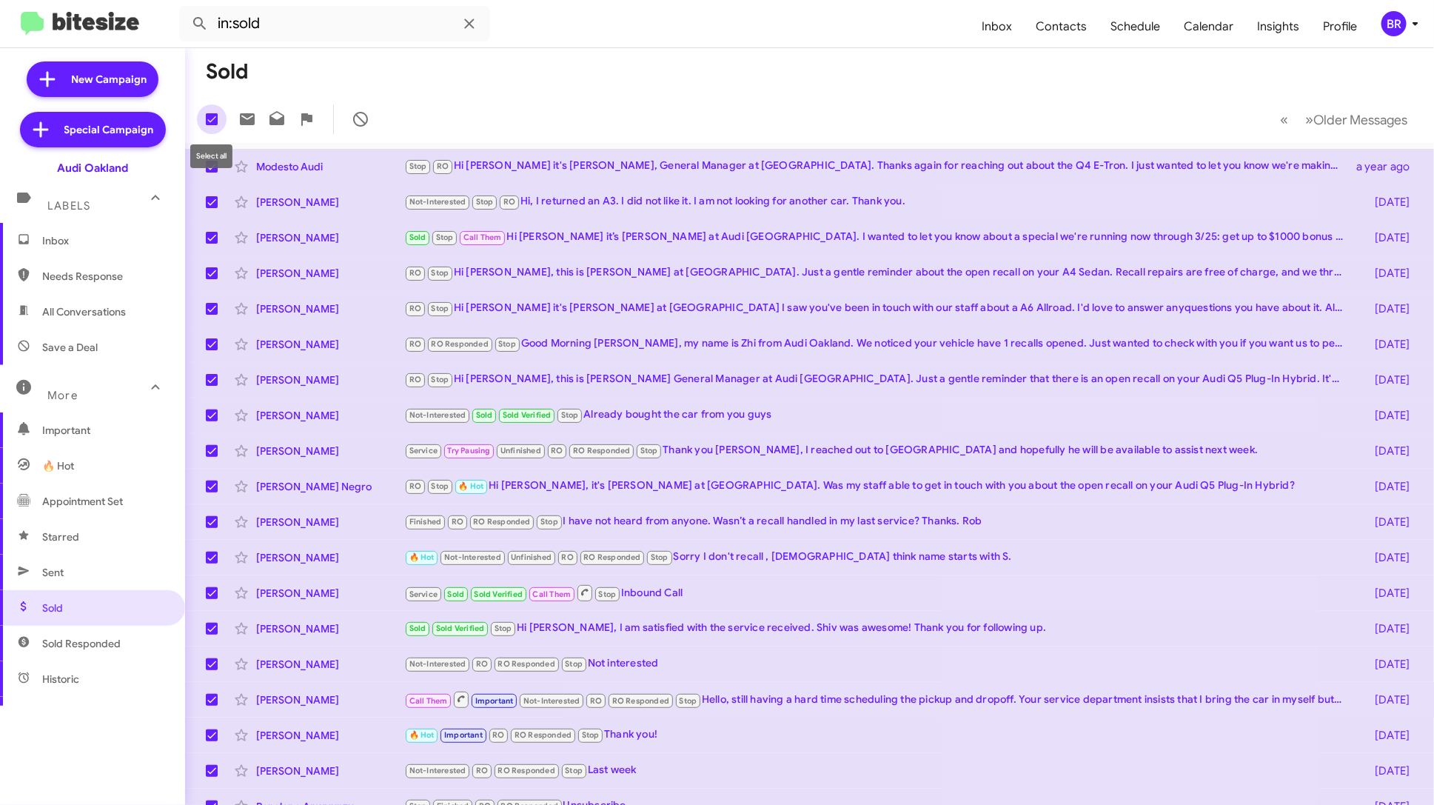
checkbox input "false"
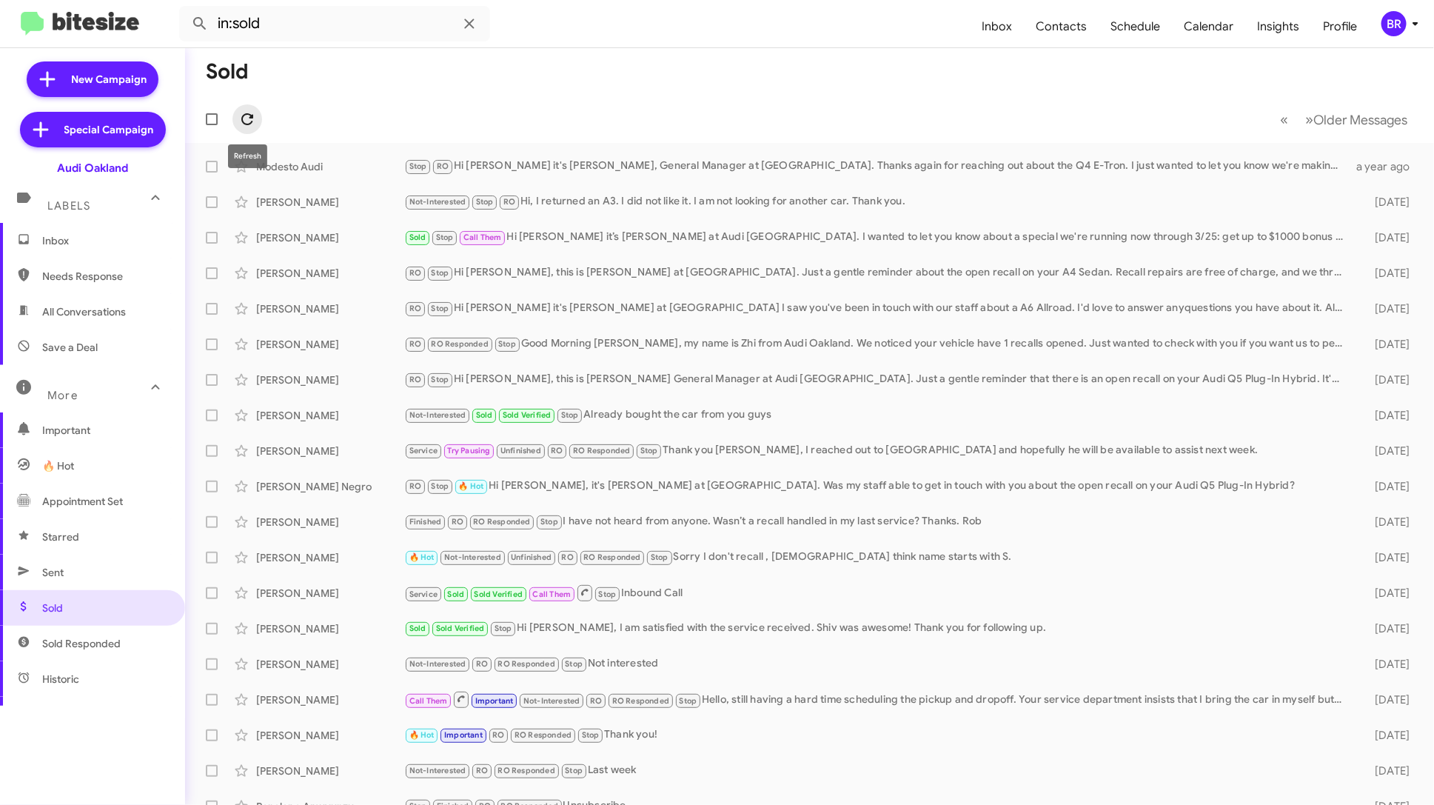
click at [240, 122] on icon at bounding box center [247, 119] width 18 height 18
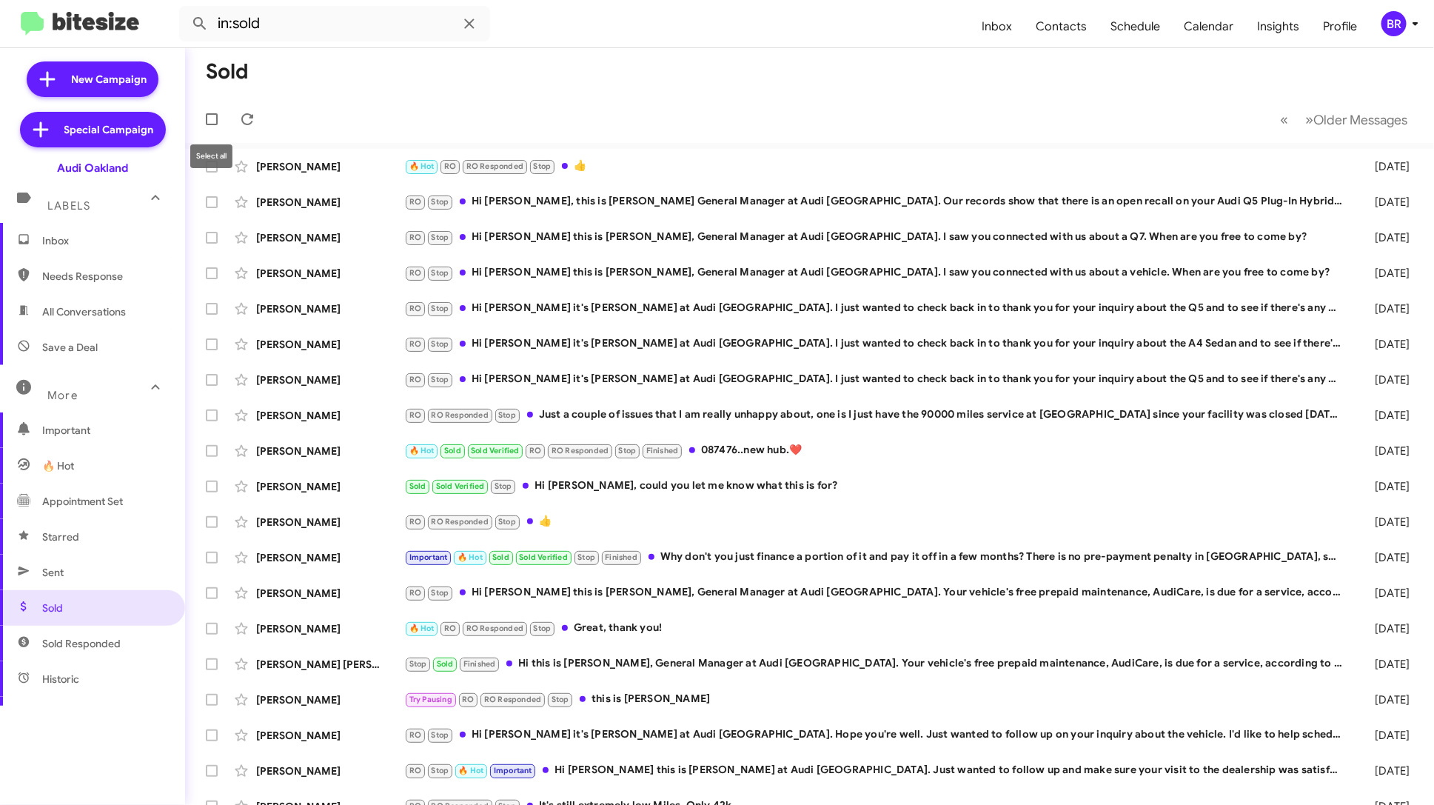
click at [215, 121] on span at bounding box center [212, 119] width 12 height 12
click at [212, 125] on input "checkbox" at bounding box center [211, 125] width 1 height 1
checkbox input "true"
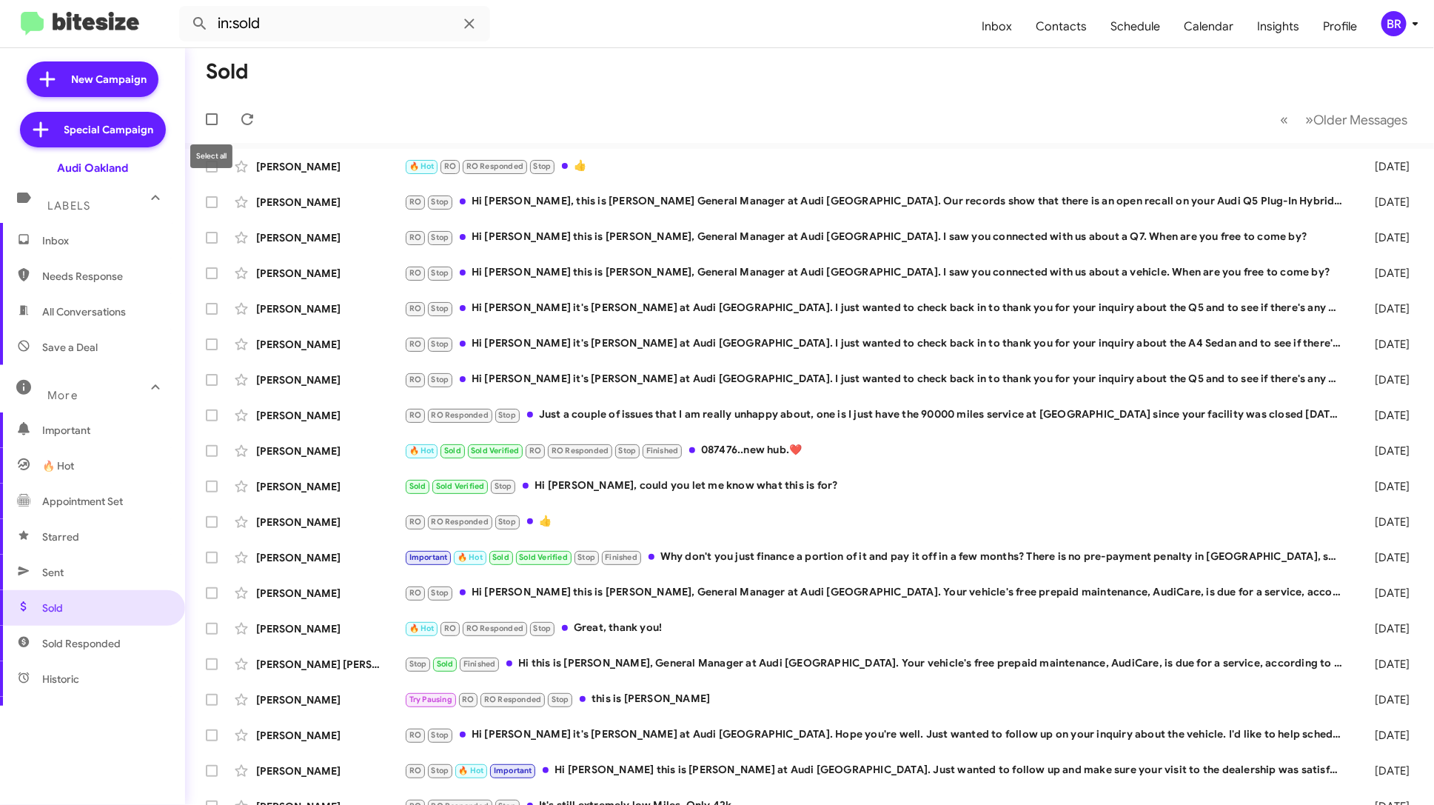
checkbox input "true"
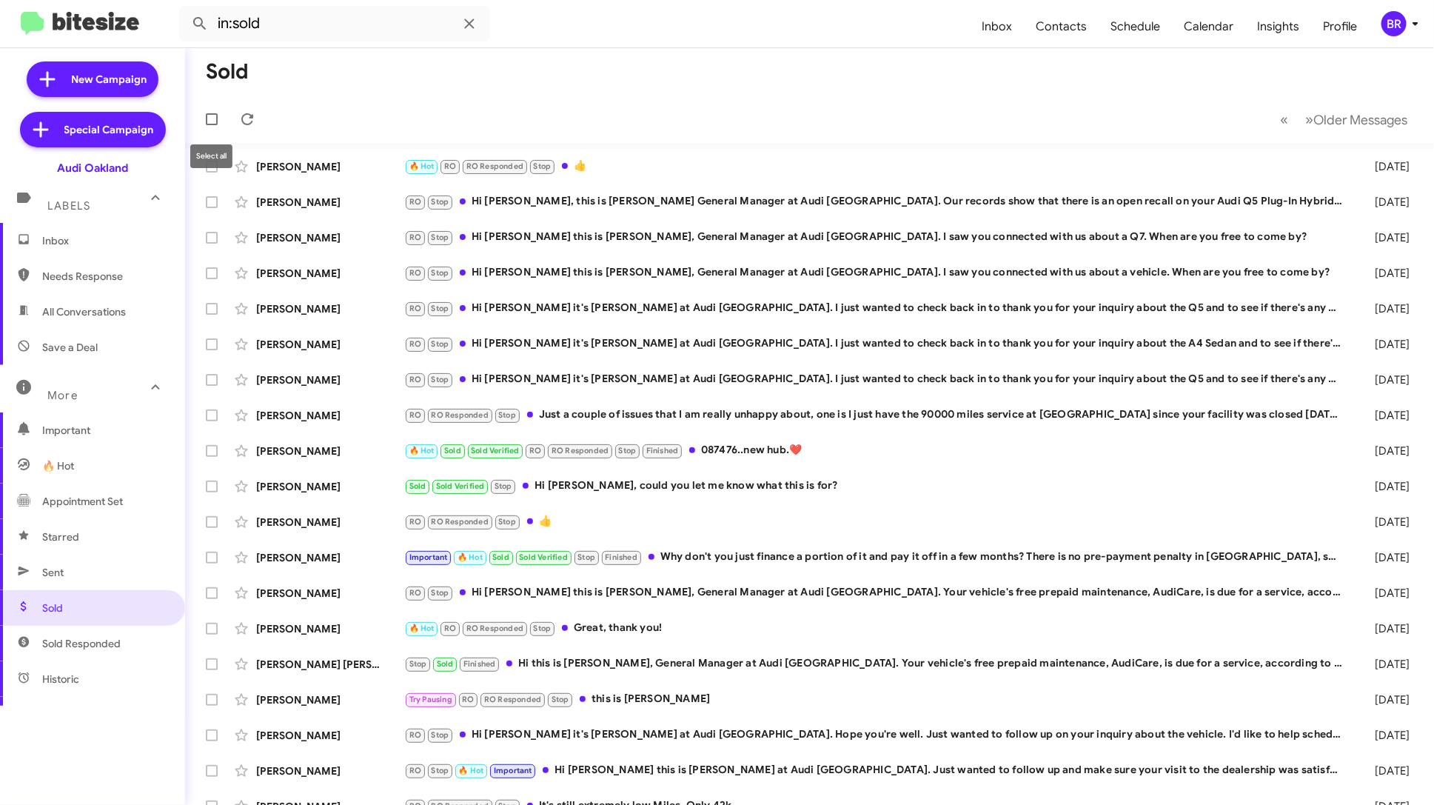
checkbox input "true"
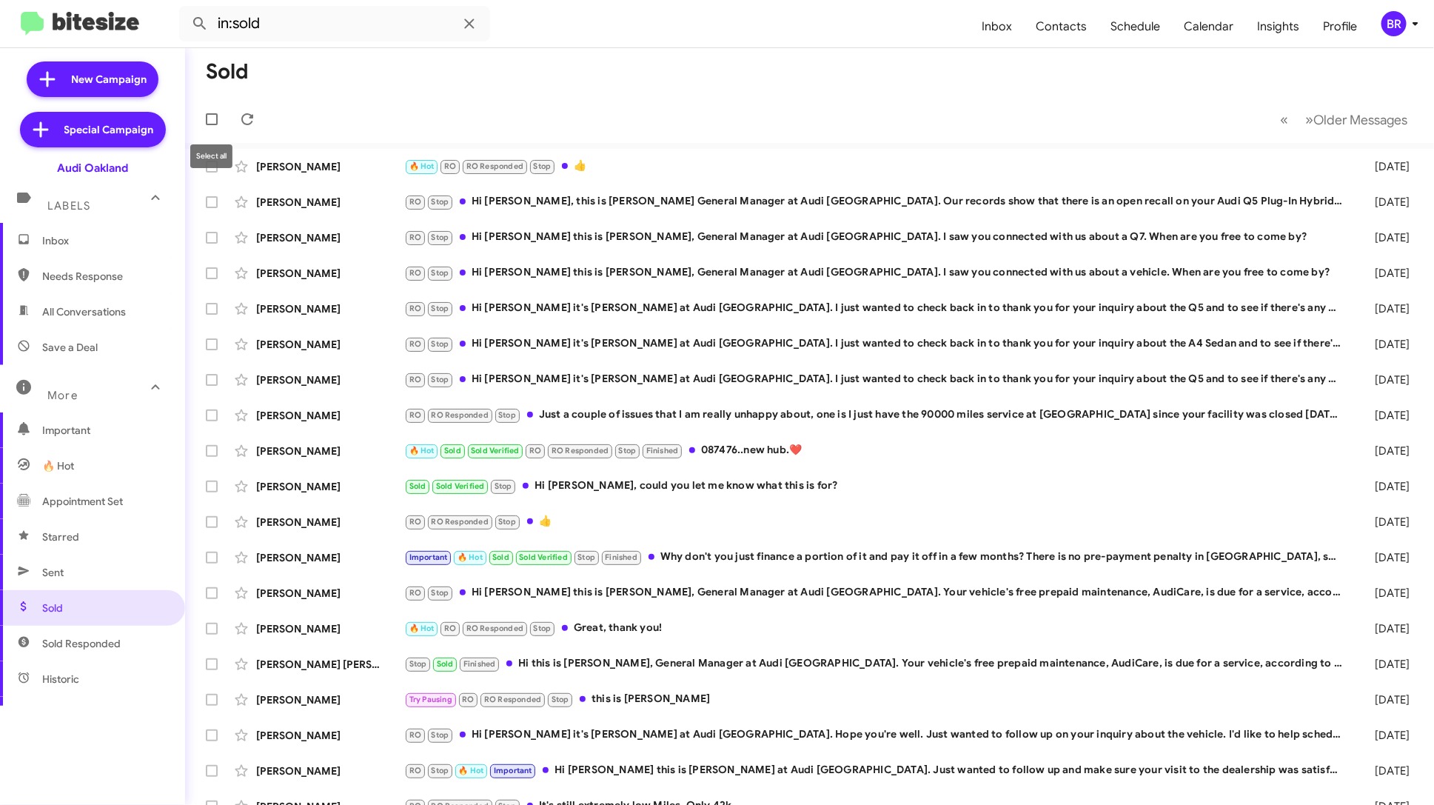
checkbox input "true"
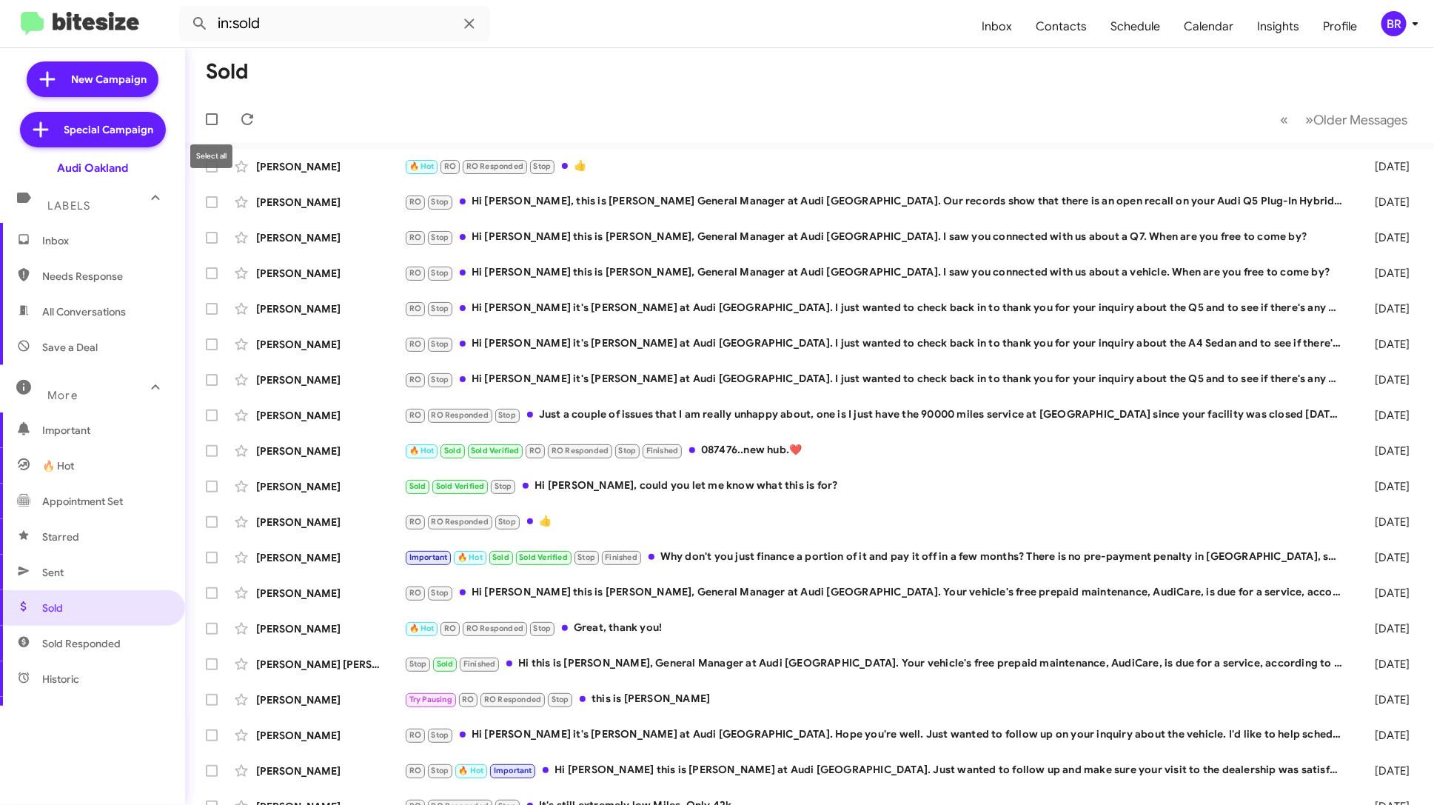
checkbox input "true"
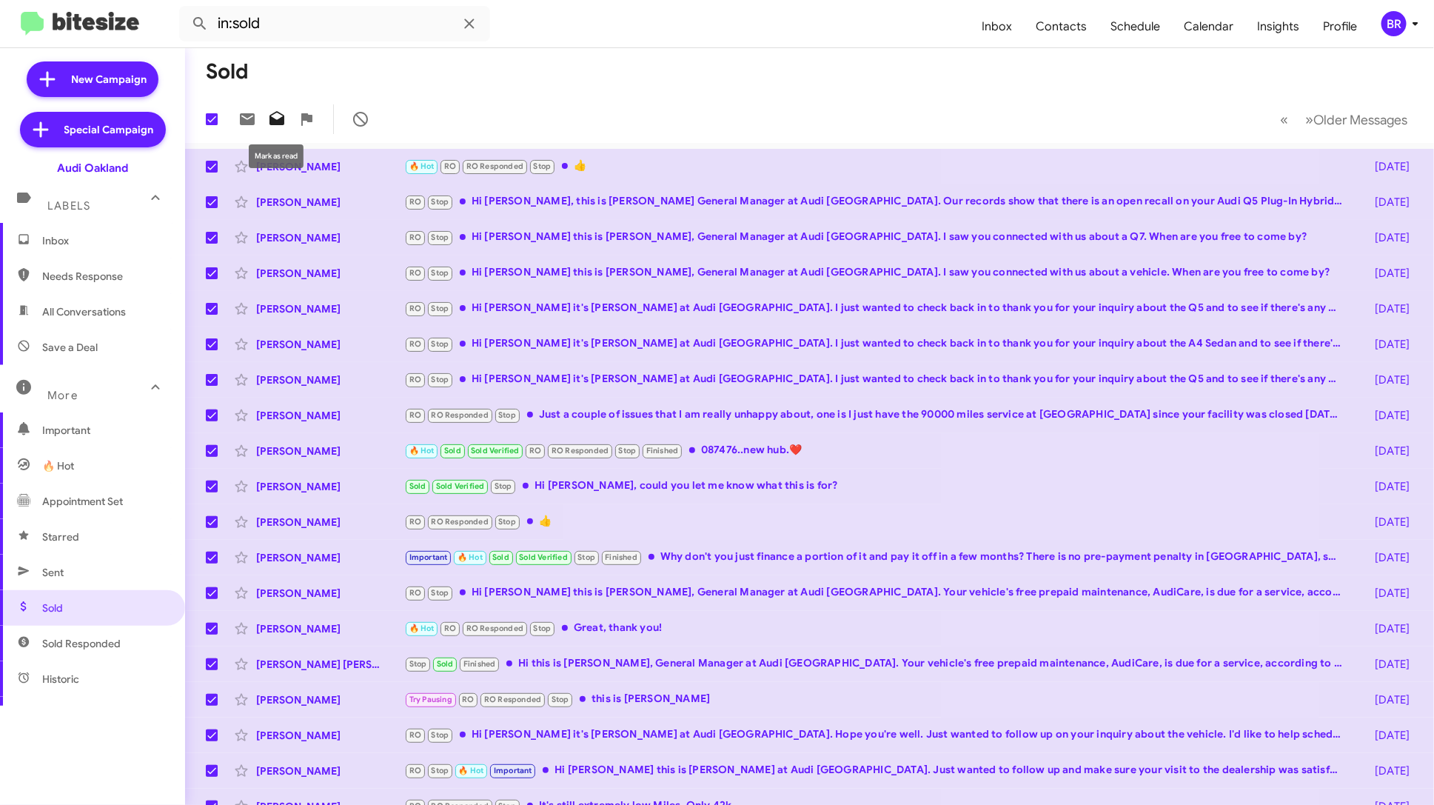
click at [275, 118] on icon at bounding box center [277, 119] width 18 height 18
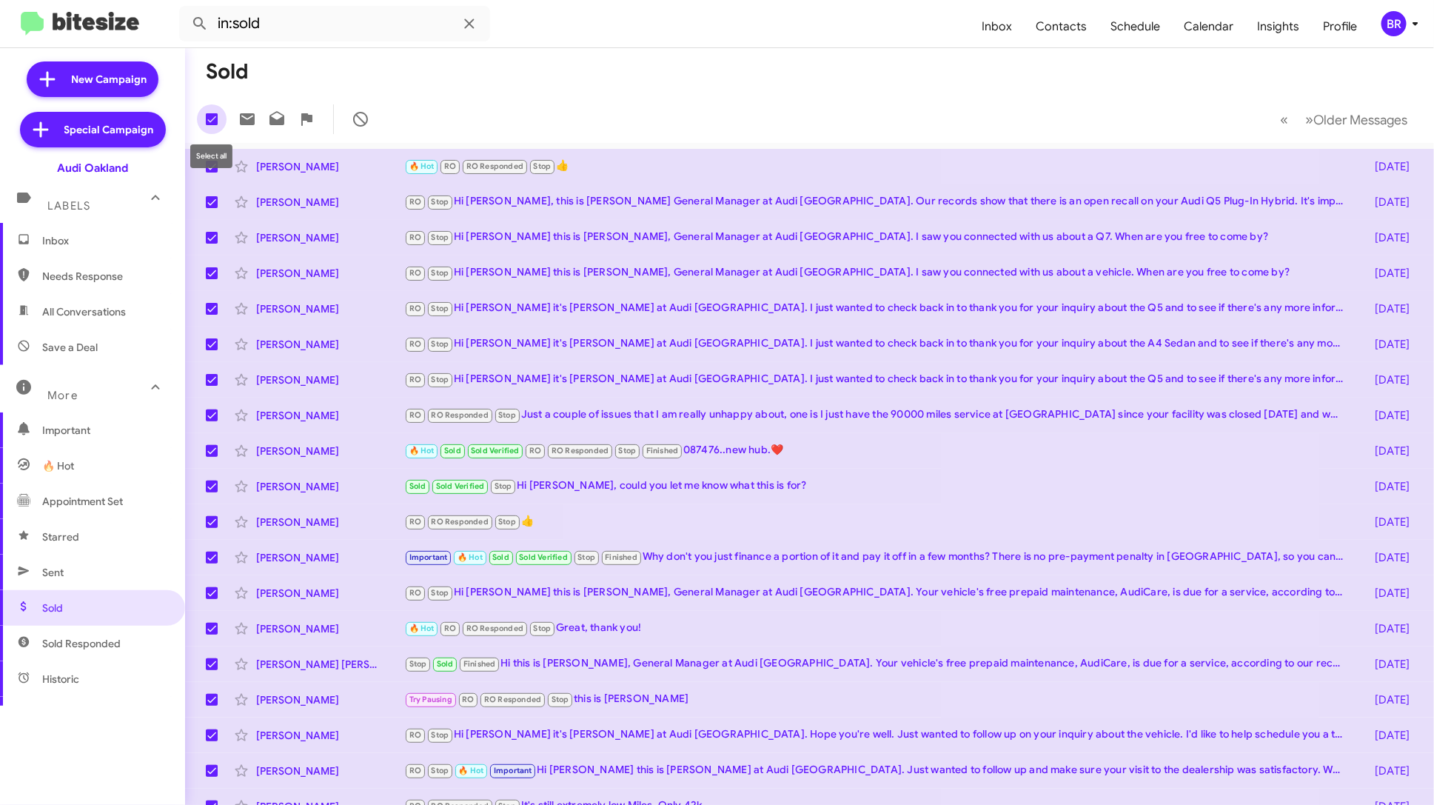
click at [220, 119] on label at bounding box center [212, 119] width 30 height 30
click at [212, 125] on input "checkbox" at bounding box center [211, 125] width 1 height 1
checkbox input "false"
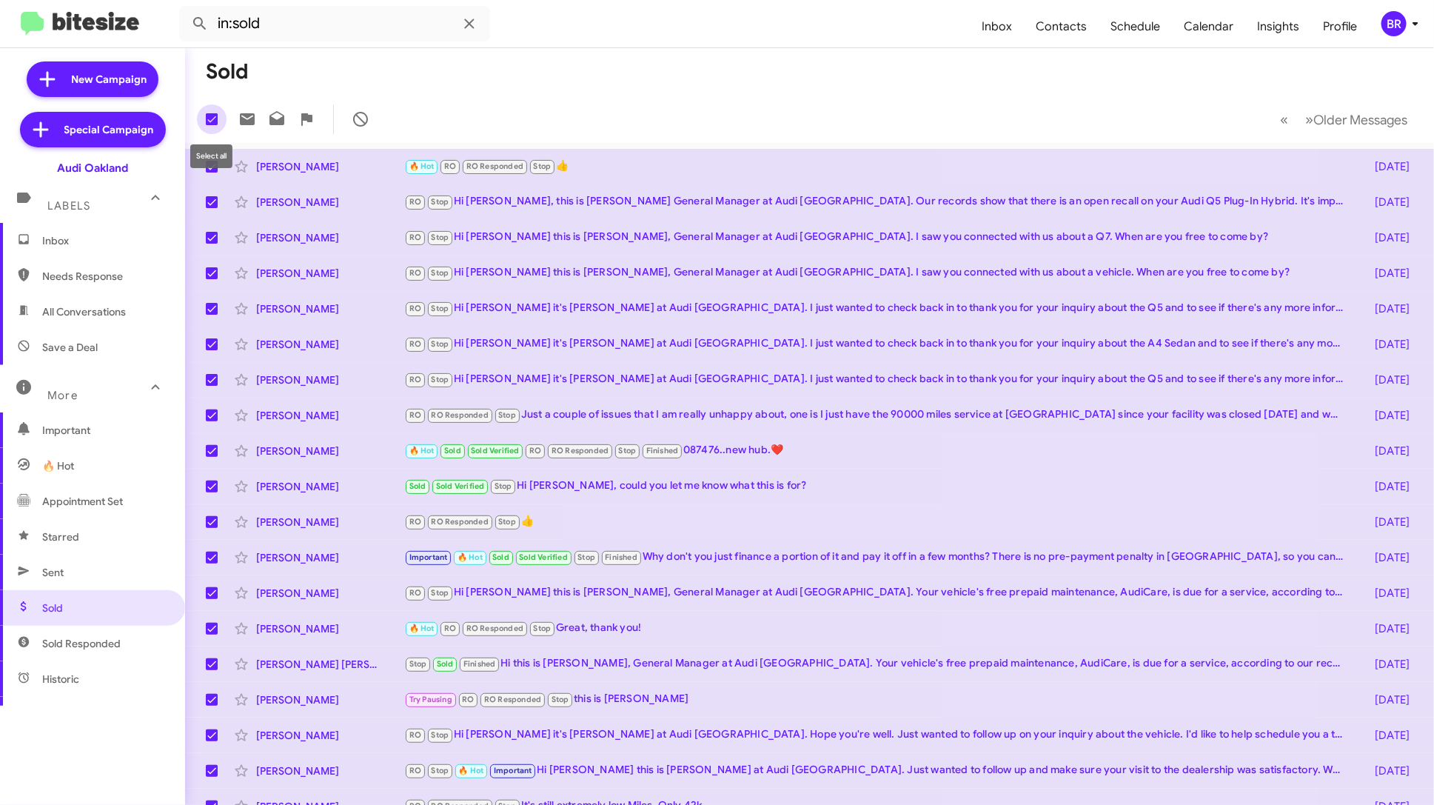
checkbox input "false"
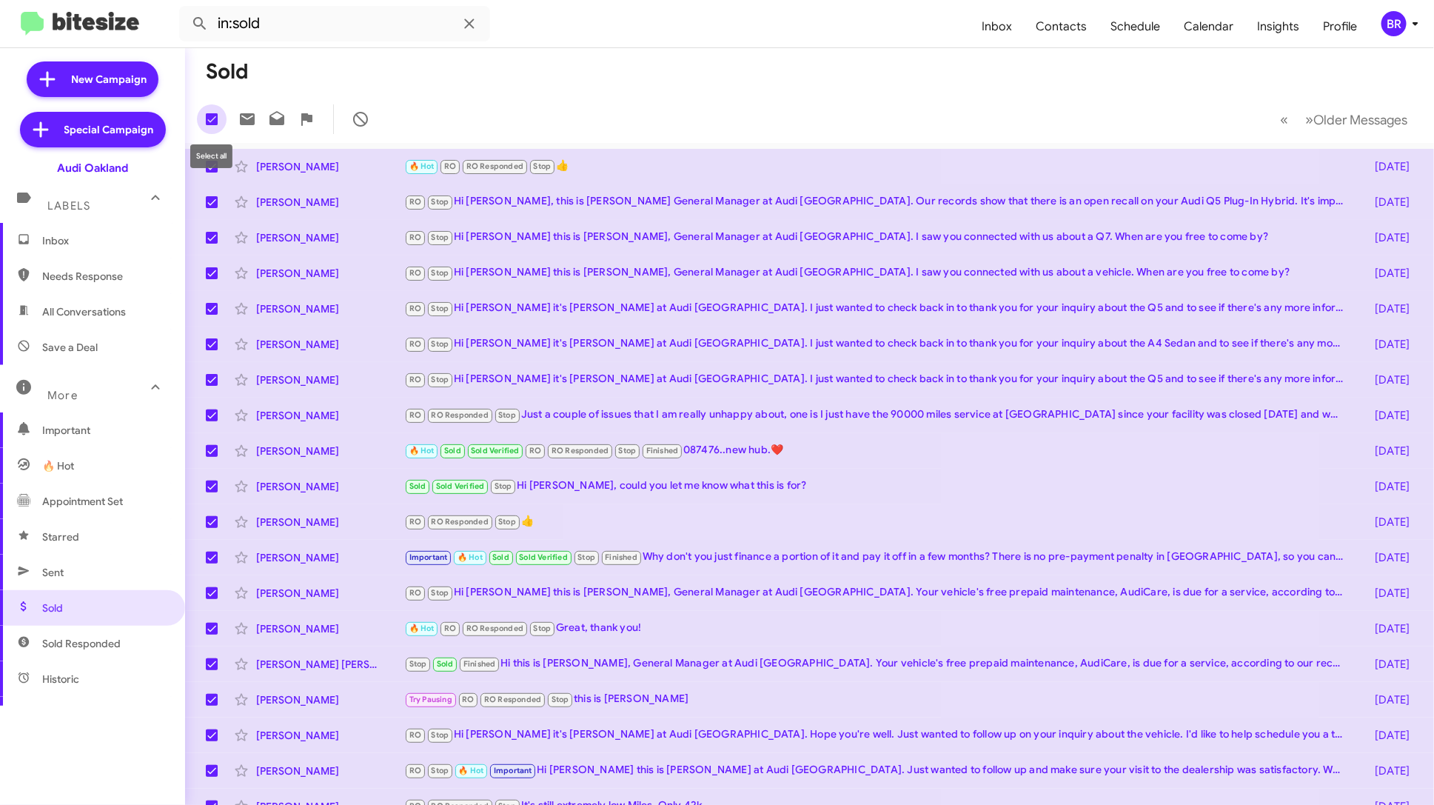
checkbox input "false"
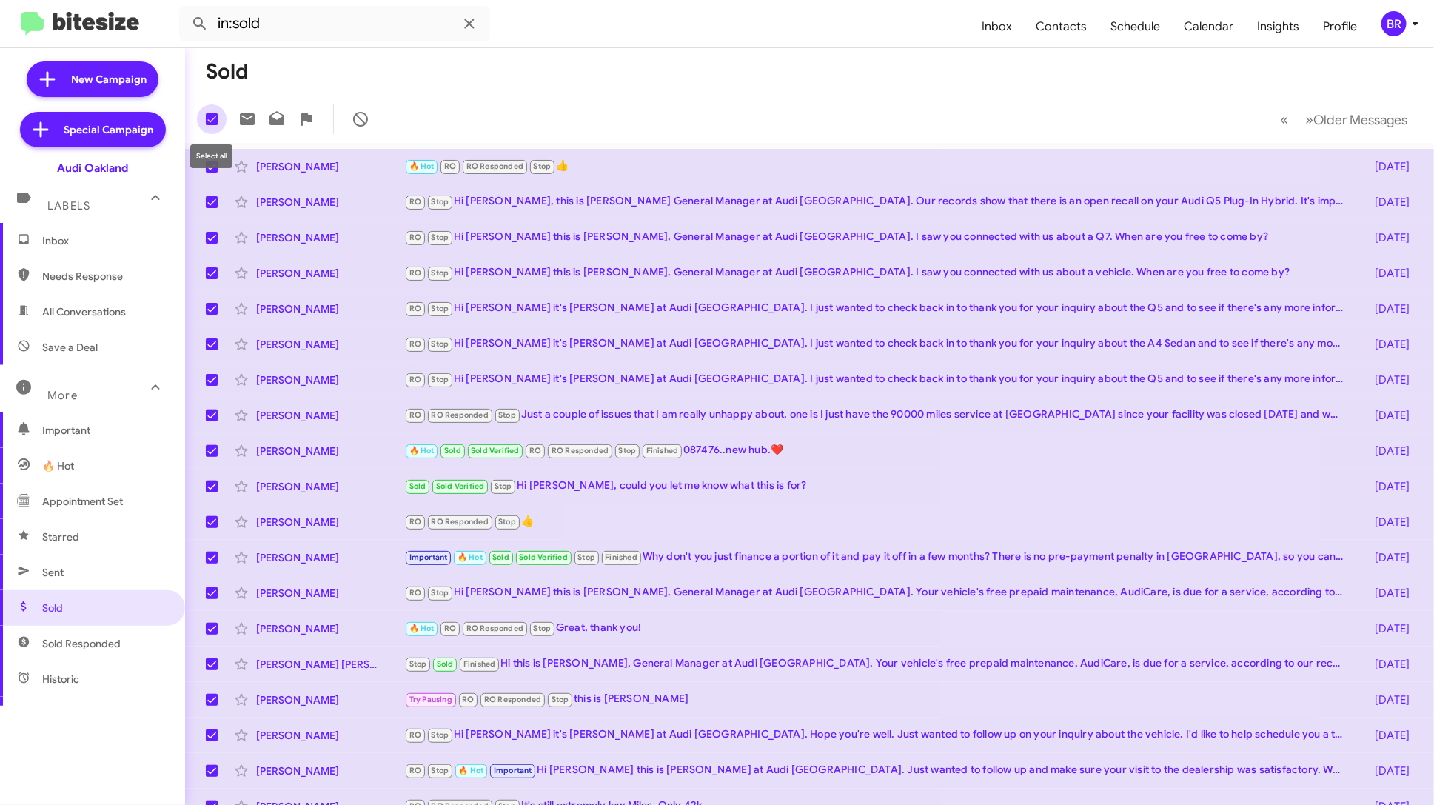
checkbox input "false"
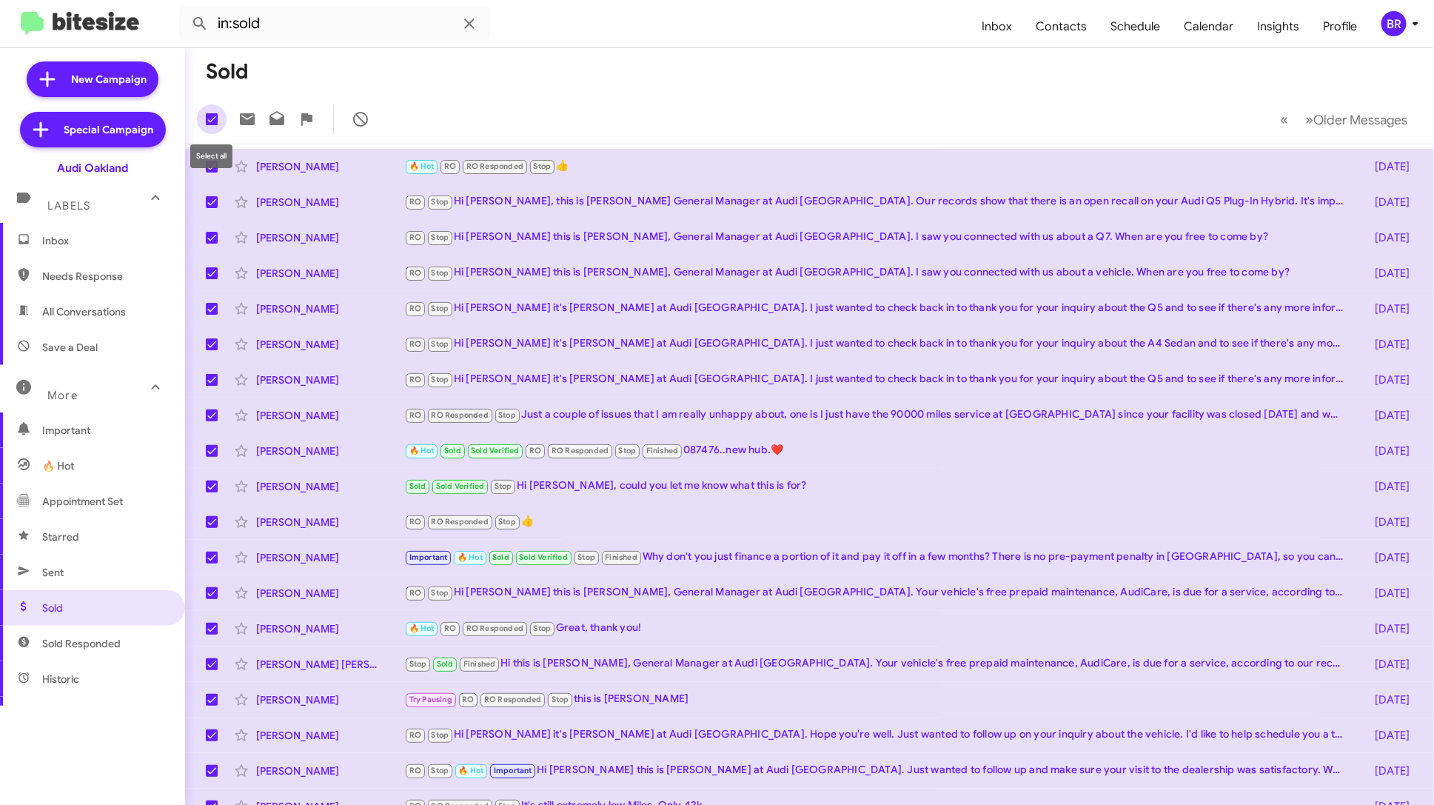
checkbox input "false"
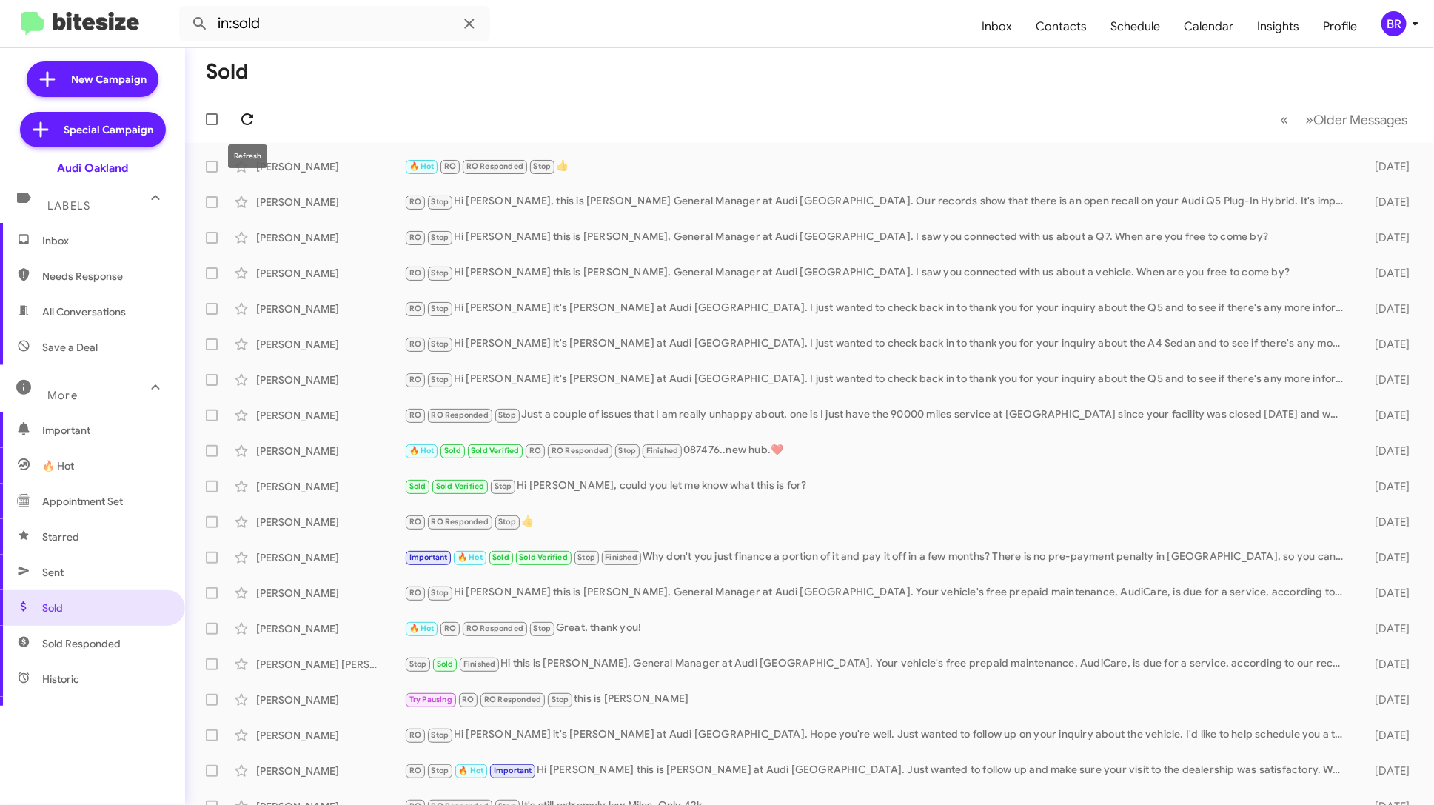
click at [245, 124] on icon at bounding box center [247, 119] width 12 height 12
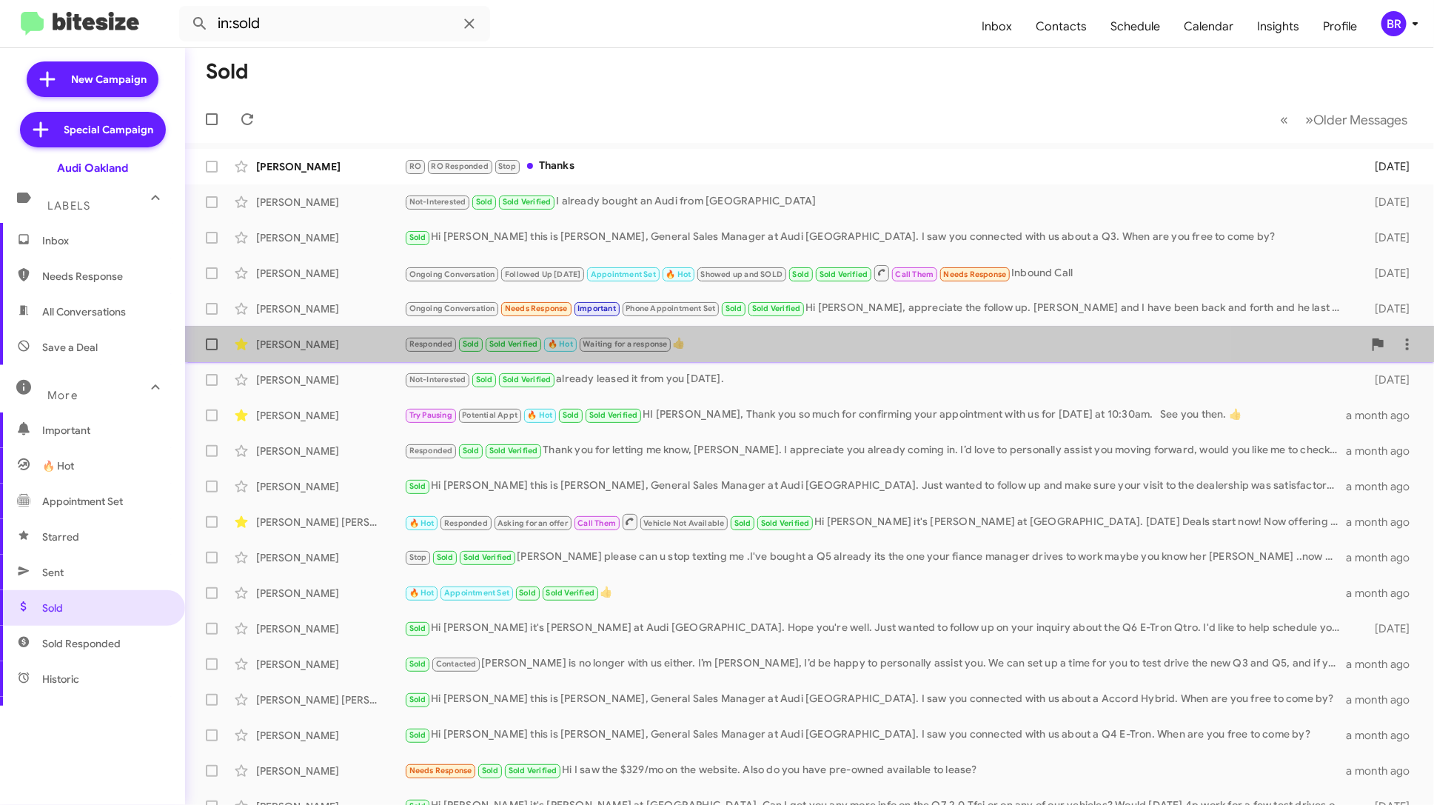
click at [674, 340] on div "Responded Sold Sold Verified 🔥 Hot Waiting for a response 👍" at bounding box center [883, 343] width 959 height 17
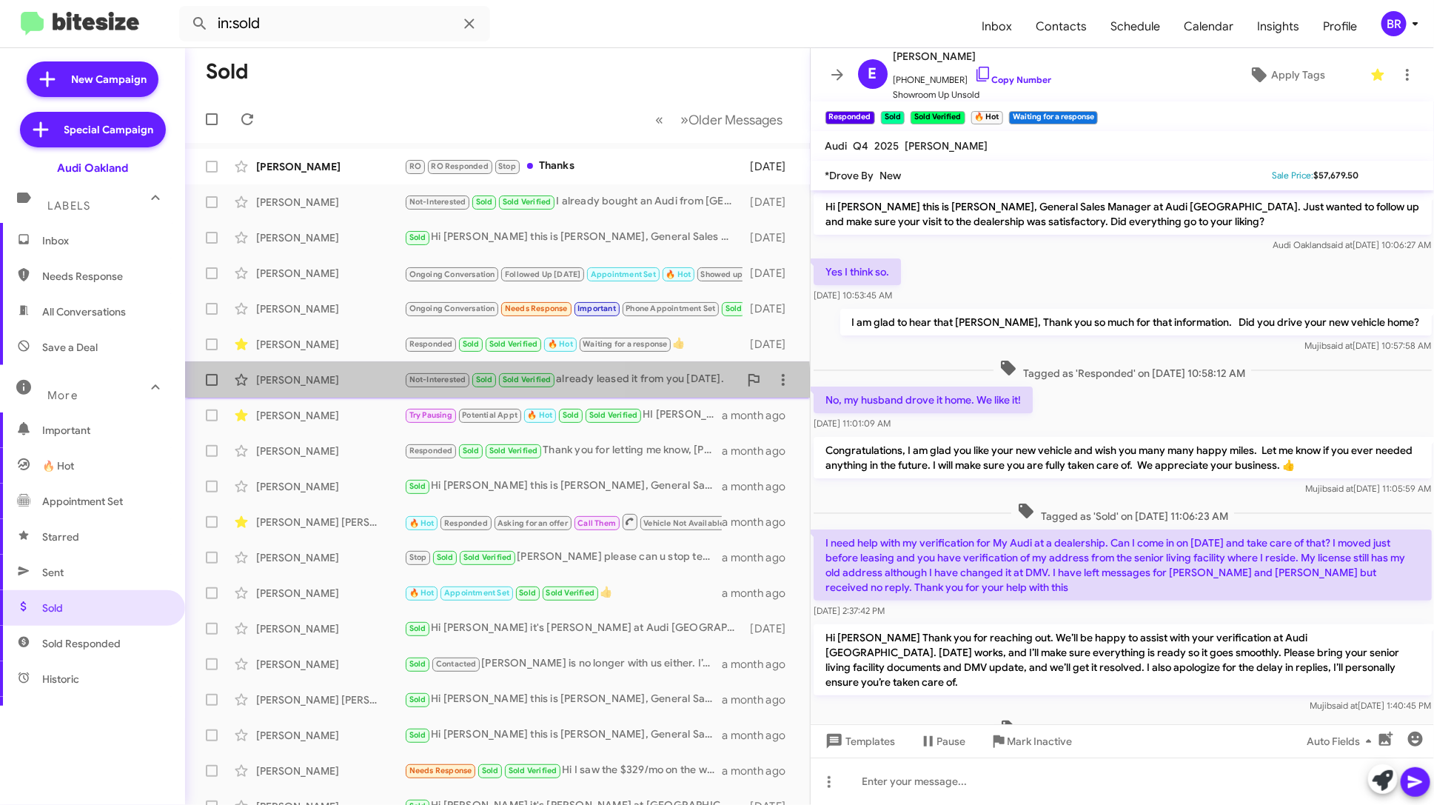
click at [341, 390] on div "[PERSON_NAME] Not-Interested Sold Sold Verified already leased it from you [DAT…" at bounding box center [497, 380] width 601 height 30
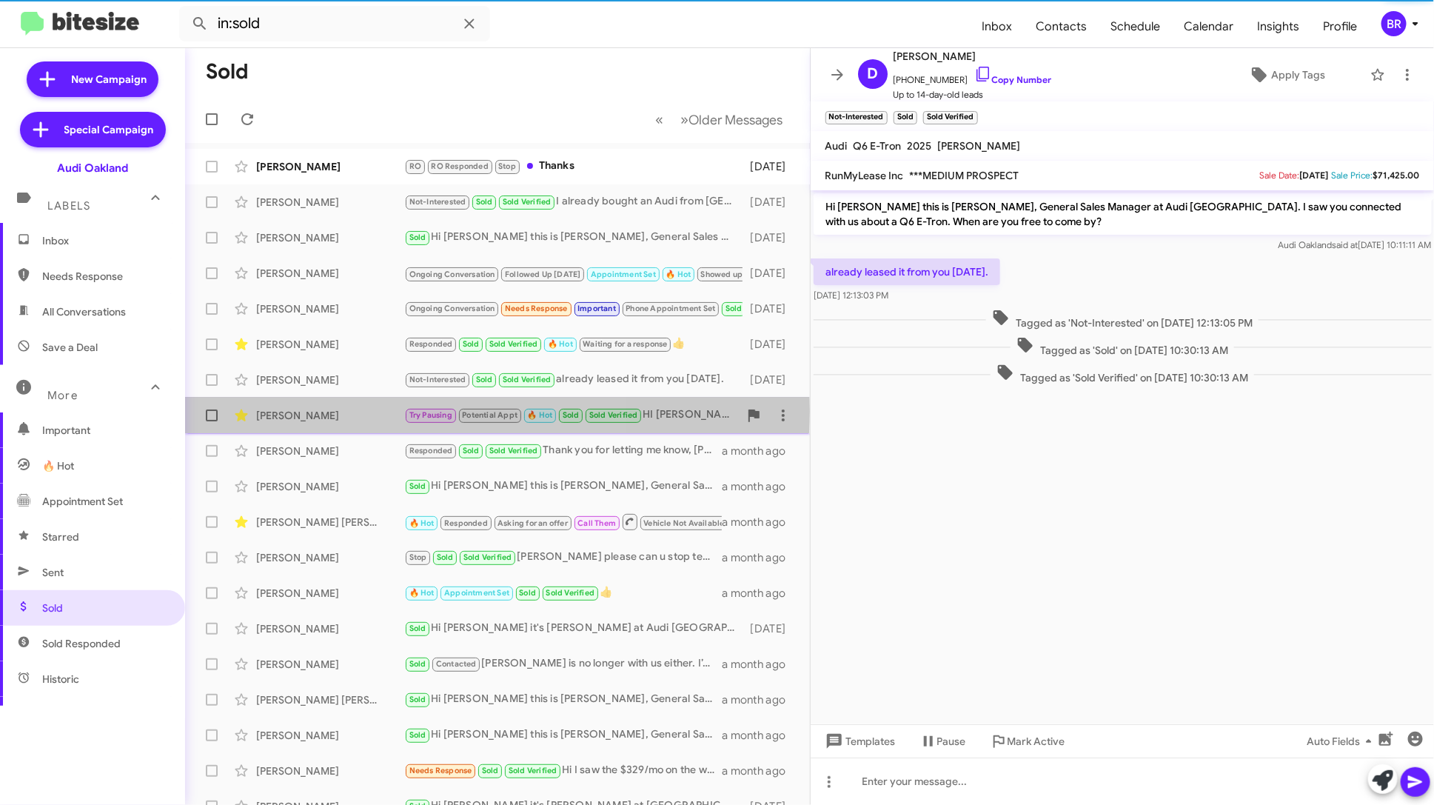
click at [341, 411] on div "[PERSON_NAME]" at bounding box center [330, 415] width 148 height 15
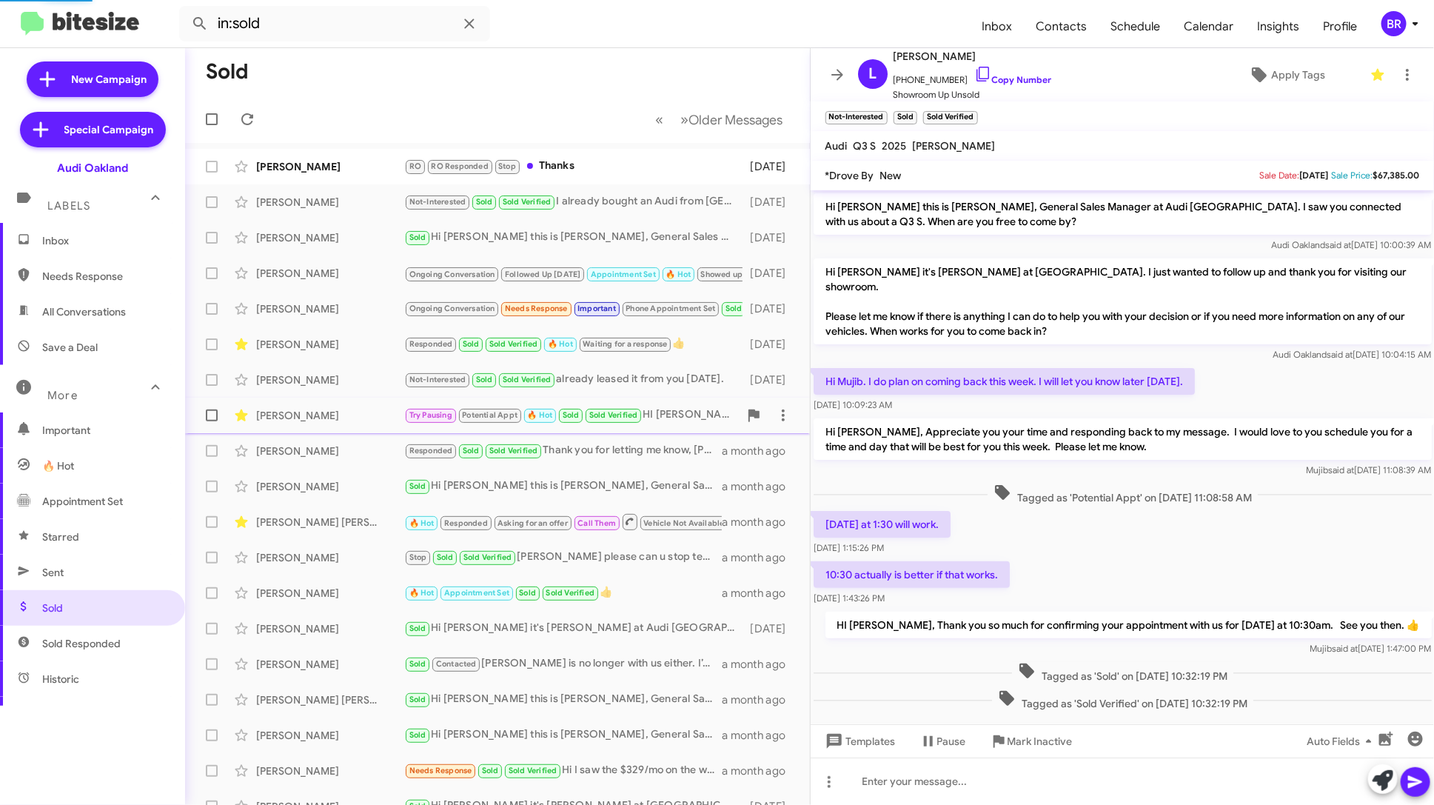
scroll to position [11, 0]
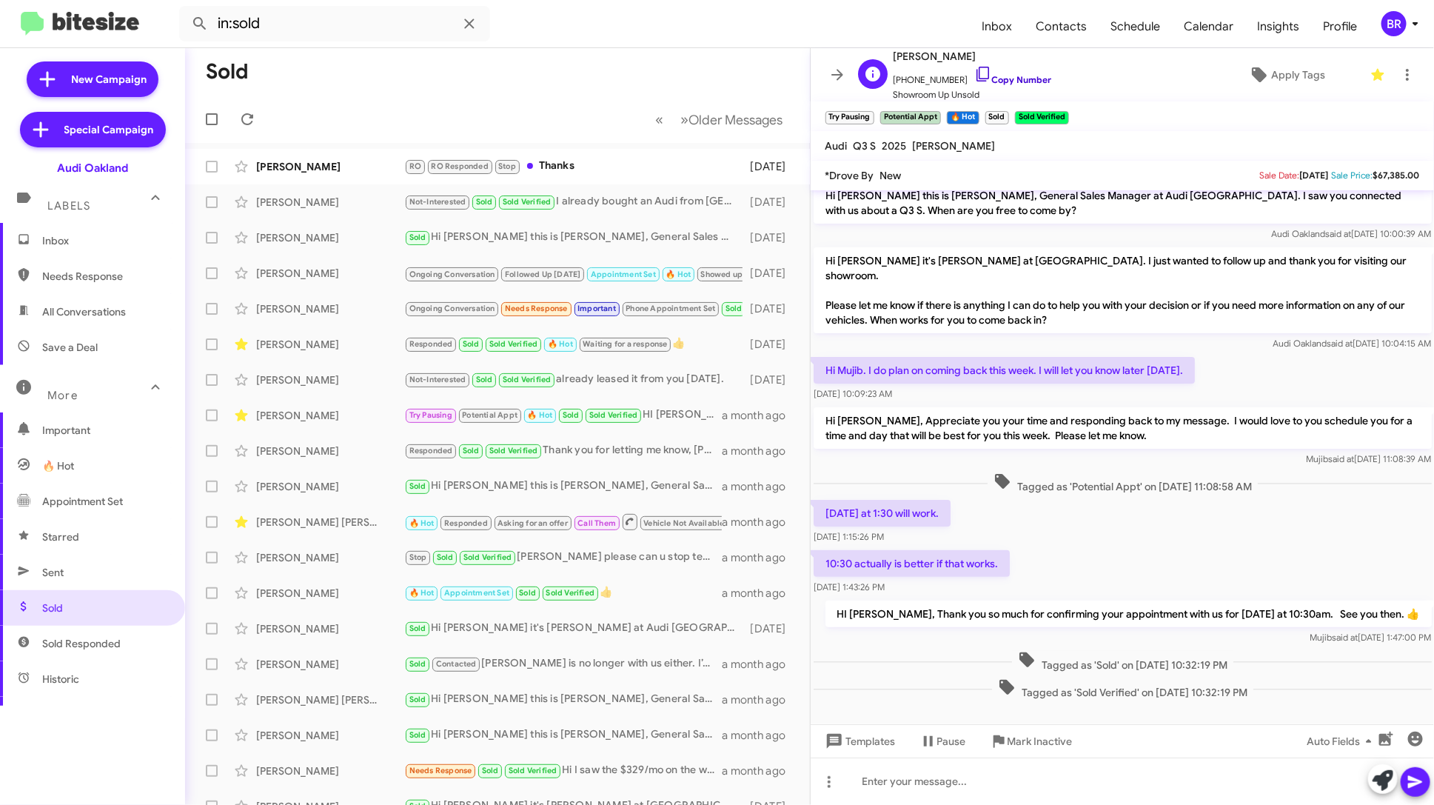
click at [1029, 76] on link "Copy Number" at bounding box center [1013, 79] width 78 height 11
